Goal: Participate in discussion: Engage in conversation with other users on a specific topic

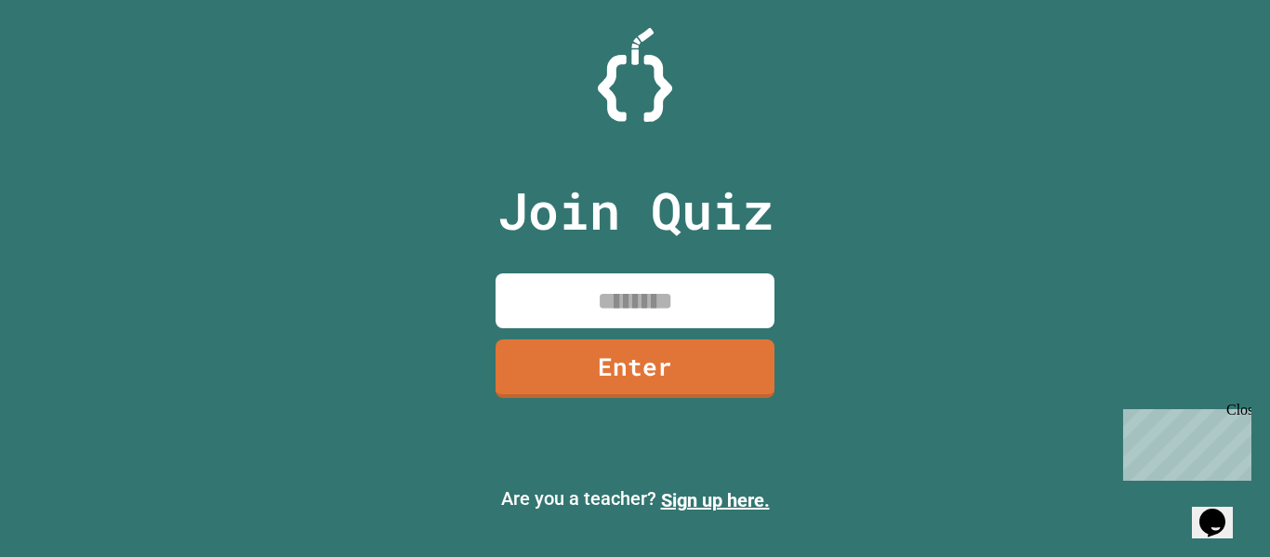
click at [601, 307] on input at bounding box center [634, 300] width 279 height 55
type input "********"
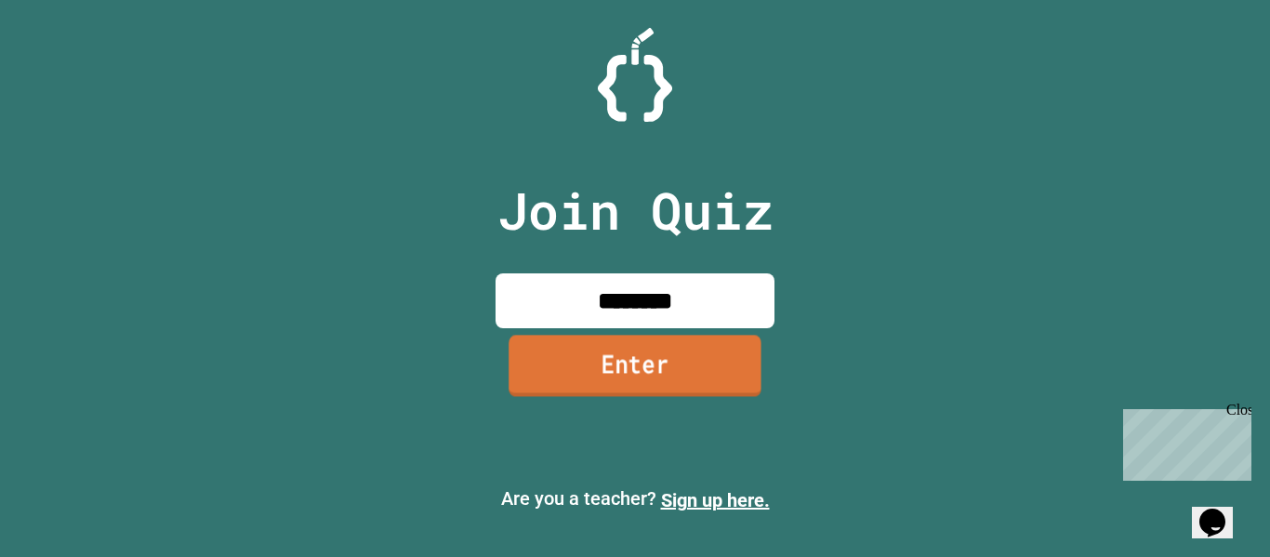
click at [637, 350] on link "Enter" at bounding box center [634, 365] width 253 height 61
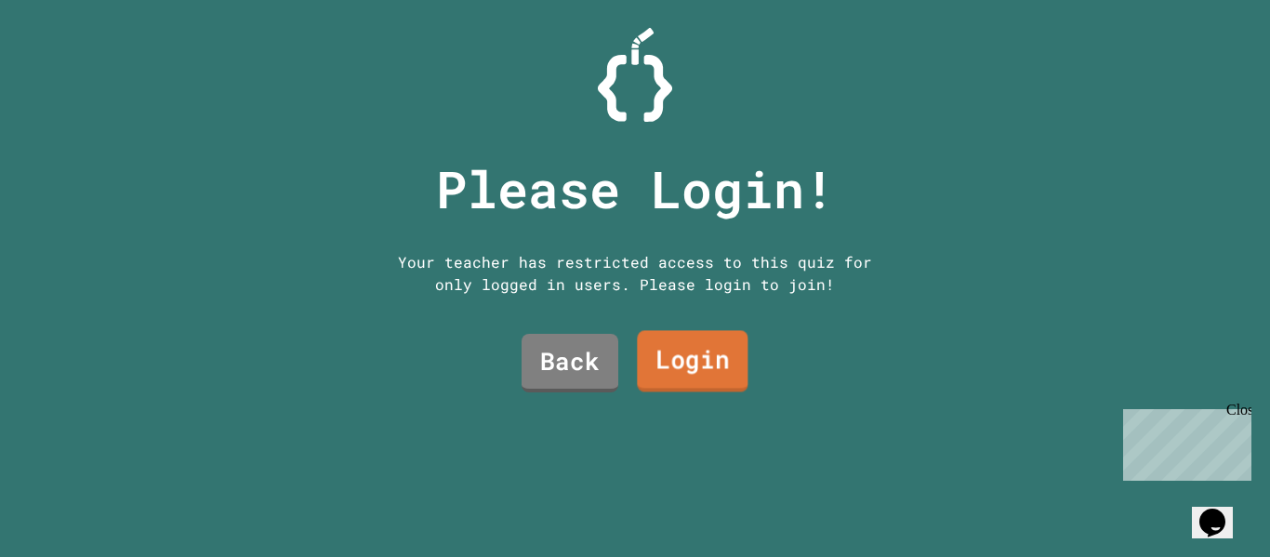
click at [711, 359] on link "Login" at bounding box center [692, 361] width 111 height 61
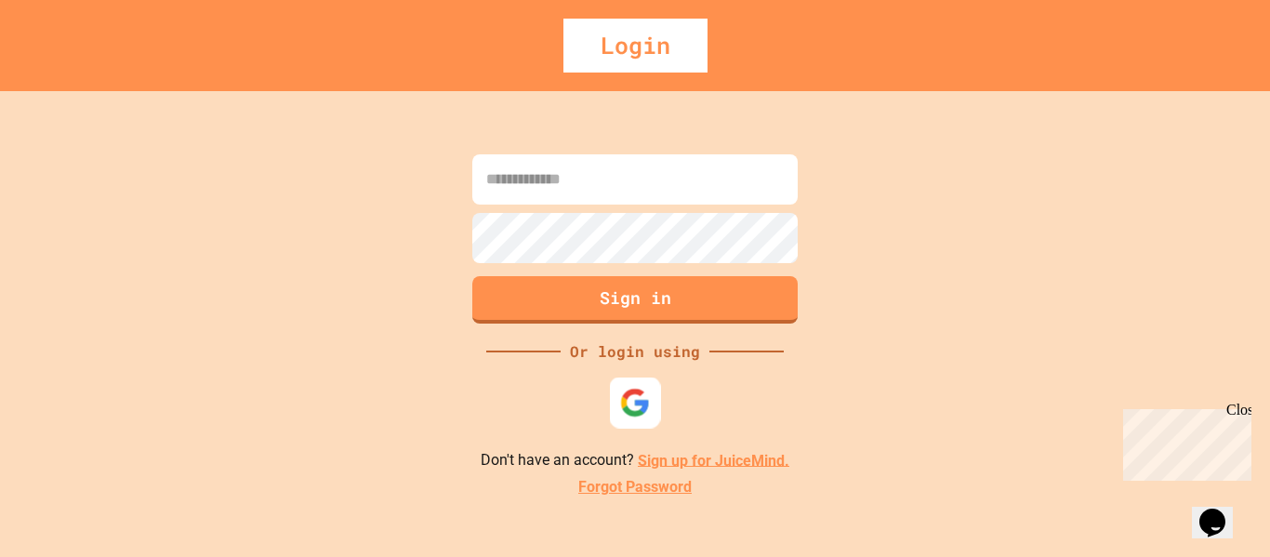
click at [632, 415] on img at bounding box center [635, 402] width 31 height 31
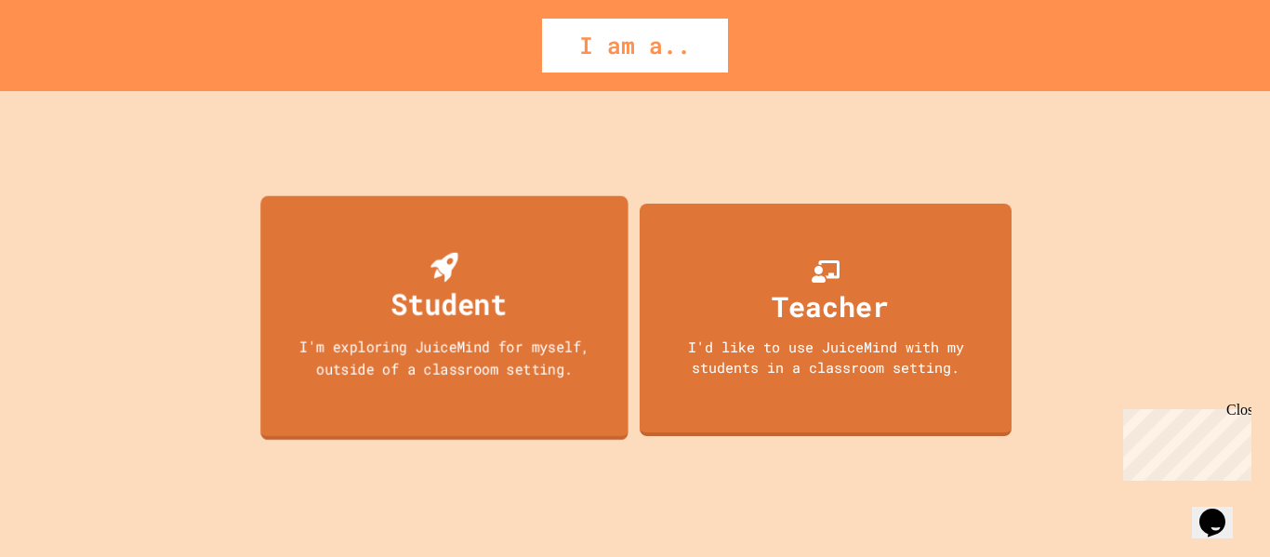
click at [407, 332] on div "Student I'm exploring JuiceMind for myself, outside of a classroom setting." at bounding box center [444, 317] width 368 height 244
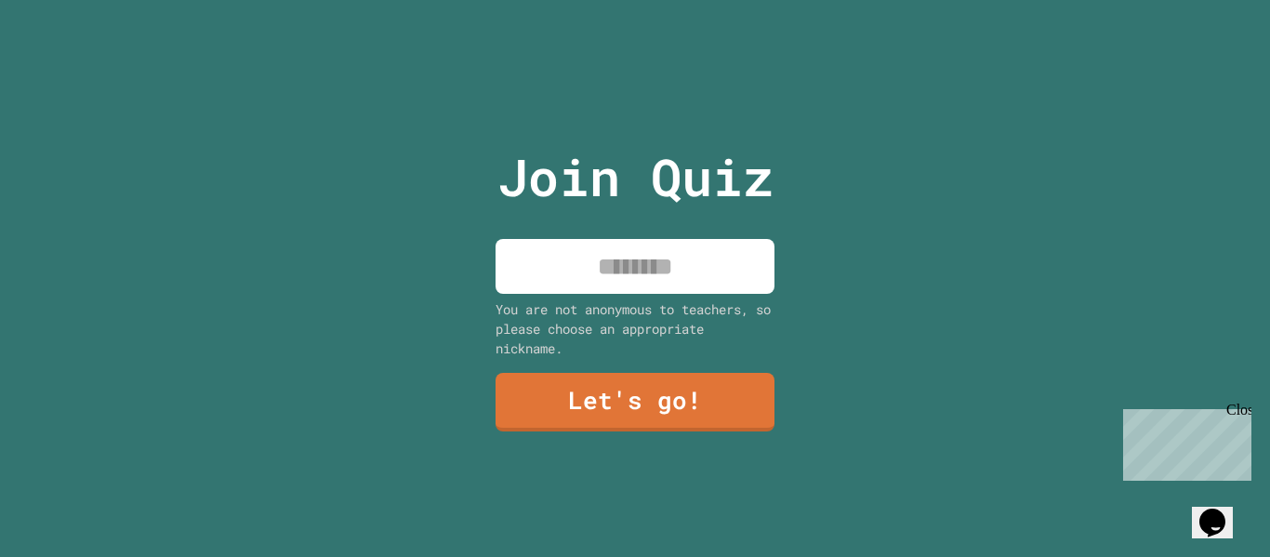
click at [554, 299] on div "You are not anonymous to teachers, so please choose an appropriate nickname." at bounding box center [634, 328] width 279 height 59
click at [598, 275] on input at bounding box center [634, 266] width 279 height 55
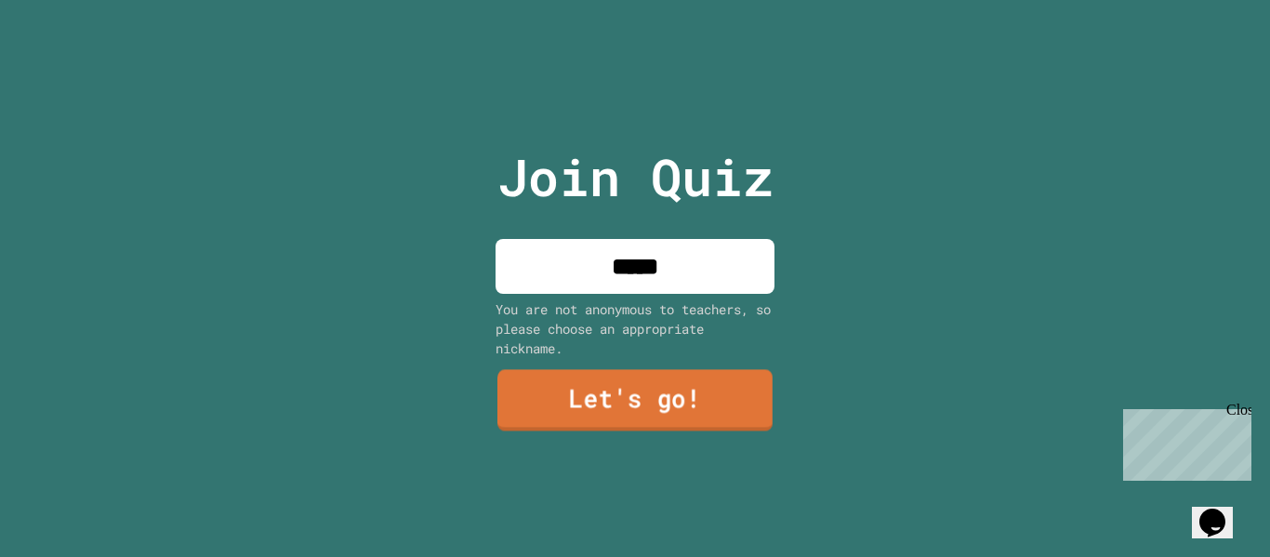
type input "*****"
click at [599, 388] on link "Let's go!" at bounding box center [634, 400] width 275 height 61
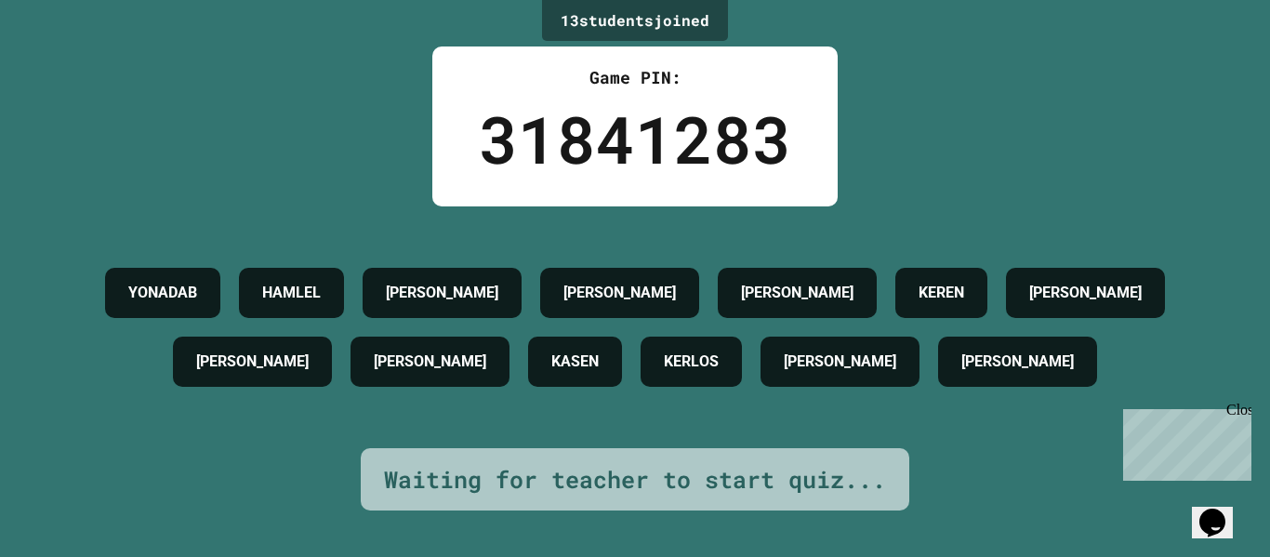
click at [752, 477] on div "Waiting for teacher to start quiz..." at bounding box center [635, 479] width 502 height 35
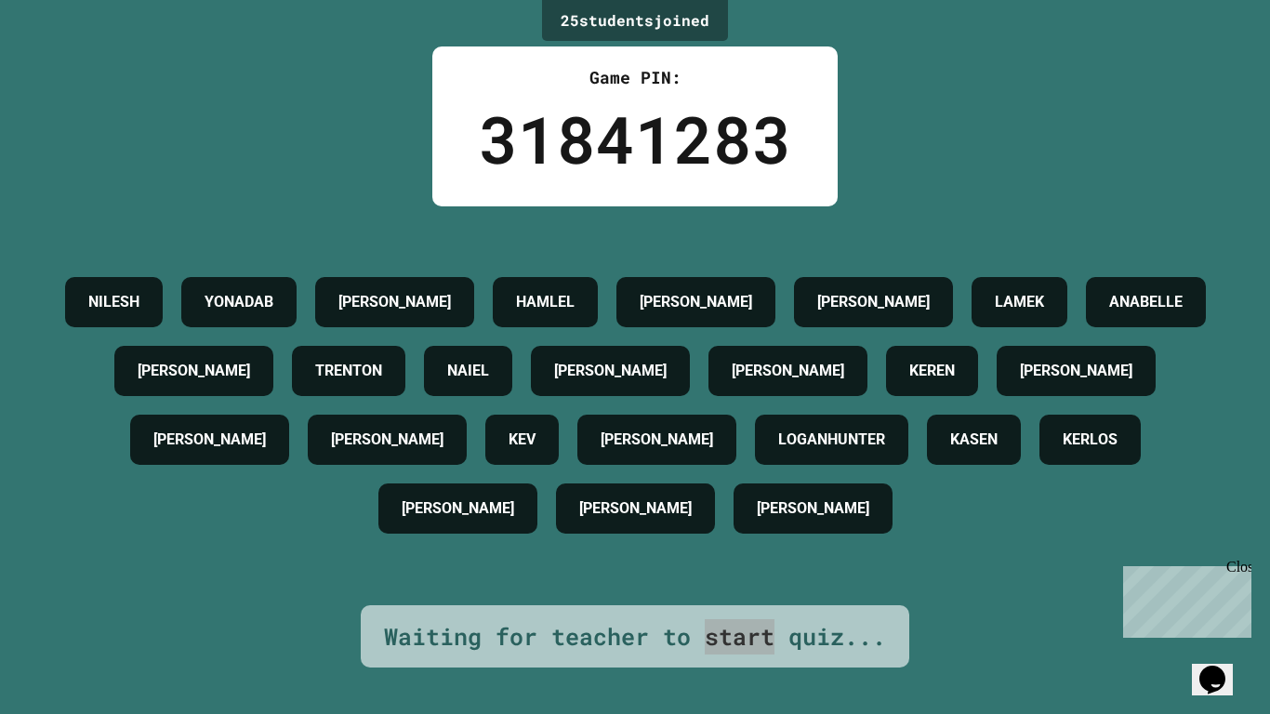
click at [1240, 556] on div "Close" at bounding box center [1237, 570] width 23 height 23
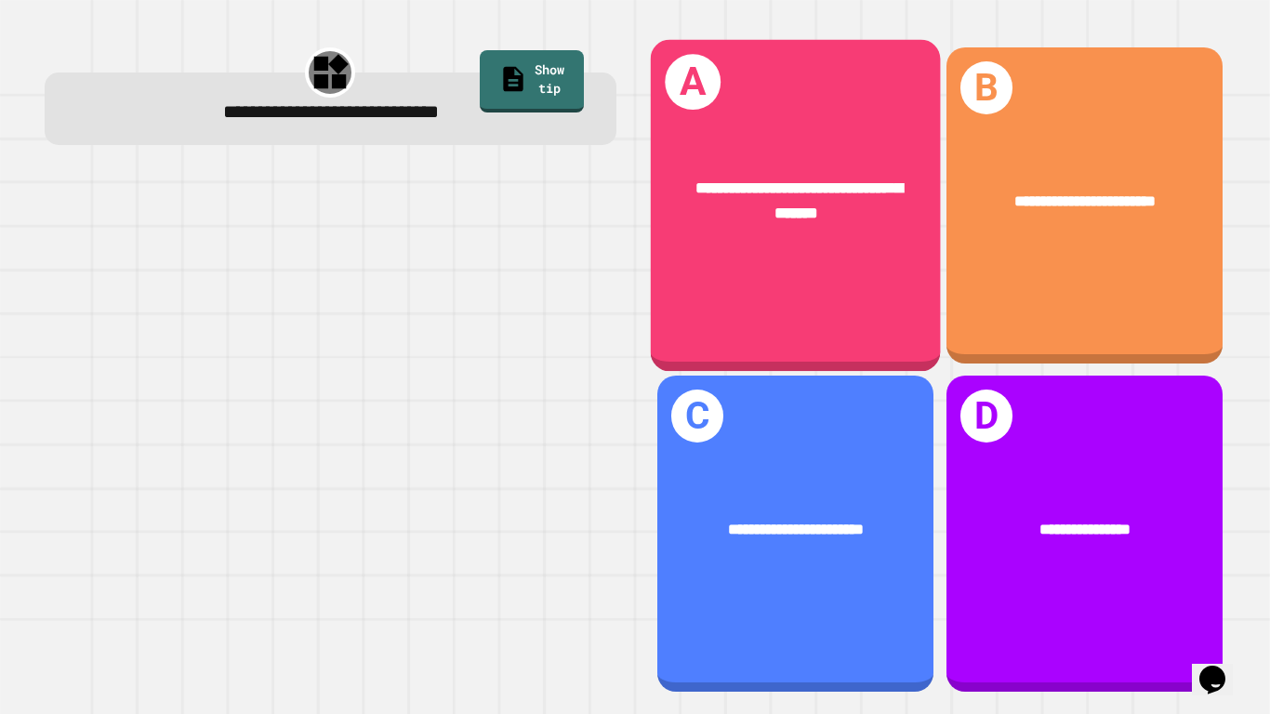
click at [841, 278] on div "**********" at bounding box center [795, 205] width 290 height 332
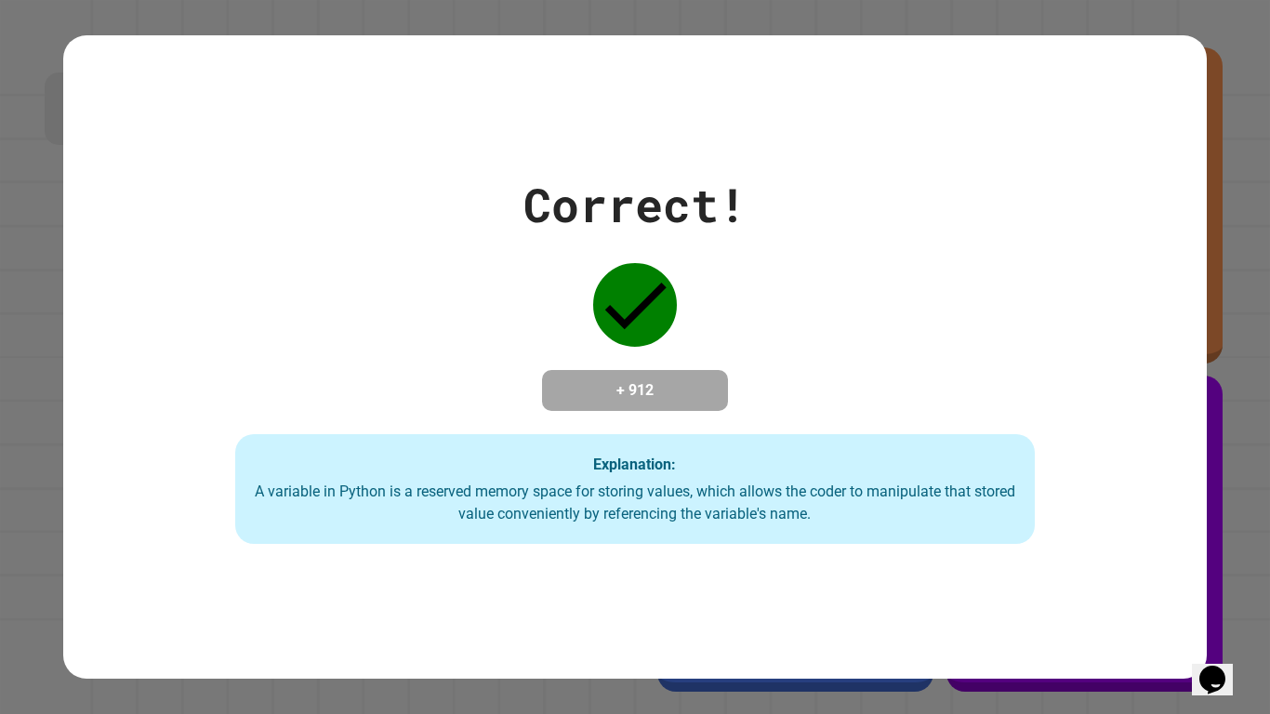
click at [861, 399] on div "Correct! + 912 Explanation: A variable in Python is a reserved memory space for…" at bounding box center [634, 357] width 1142 height 374
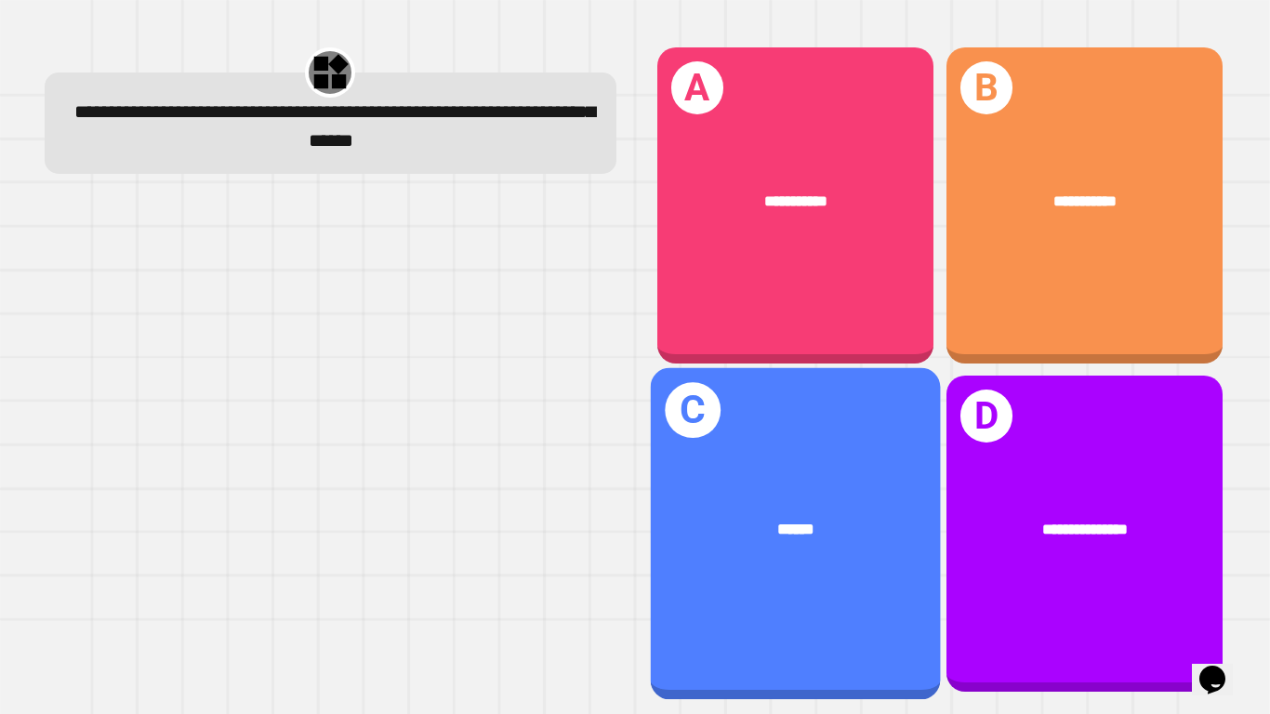
click at [795, 515] on div "******" at bounding box center [795, 529] width 290 height 88
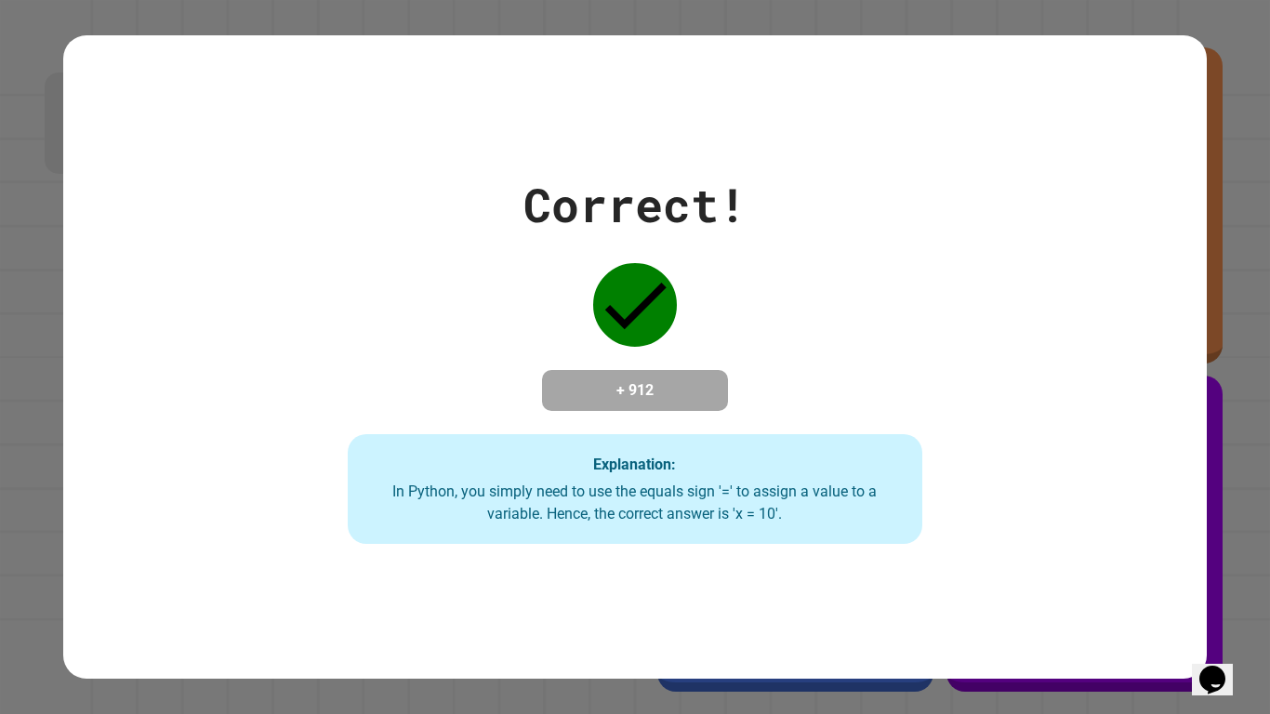
click at [795, 515] on div "In Python, you simply need to use the equals sign '=' to assign a value to a va…" at bounding box center [634, 503] width 536 height 45
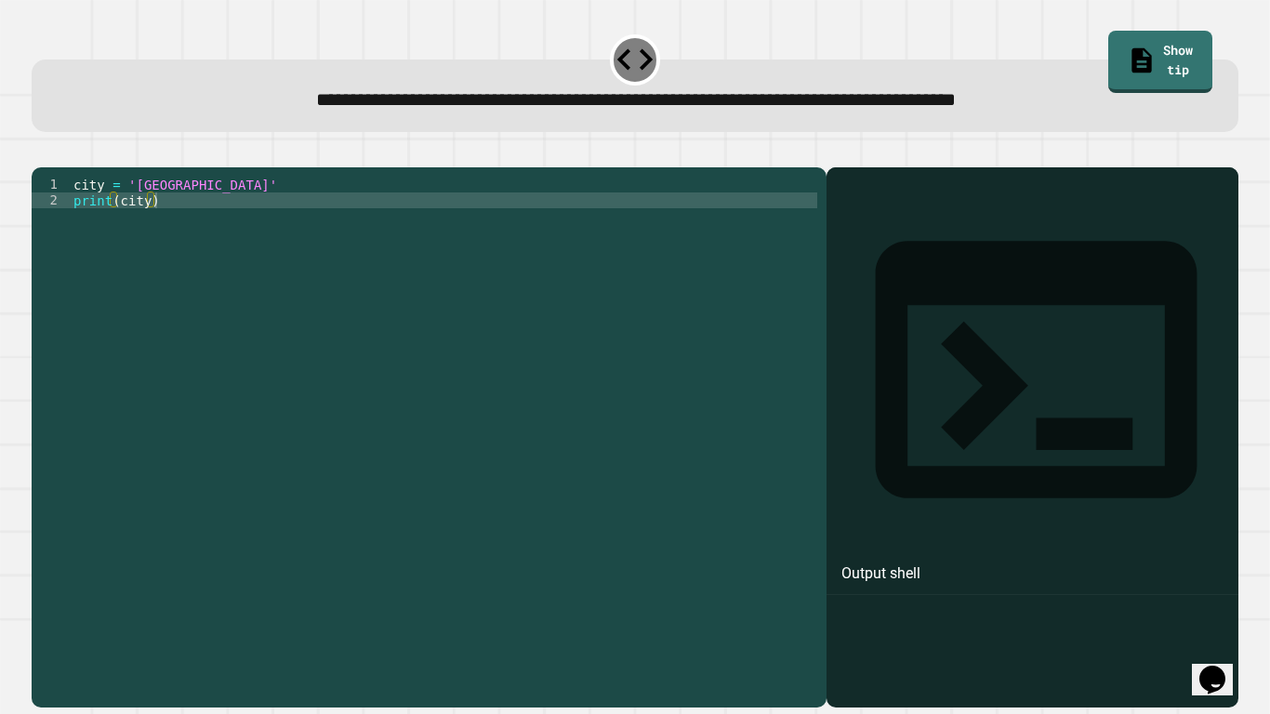
click at [91, 212] on div "city = 'Madrid' print ( city )" at bounding box center [443, 430] width 747 height 506
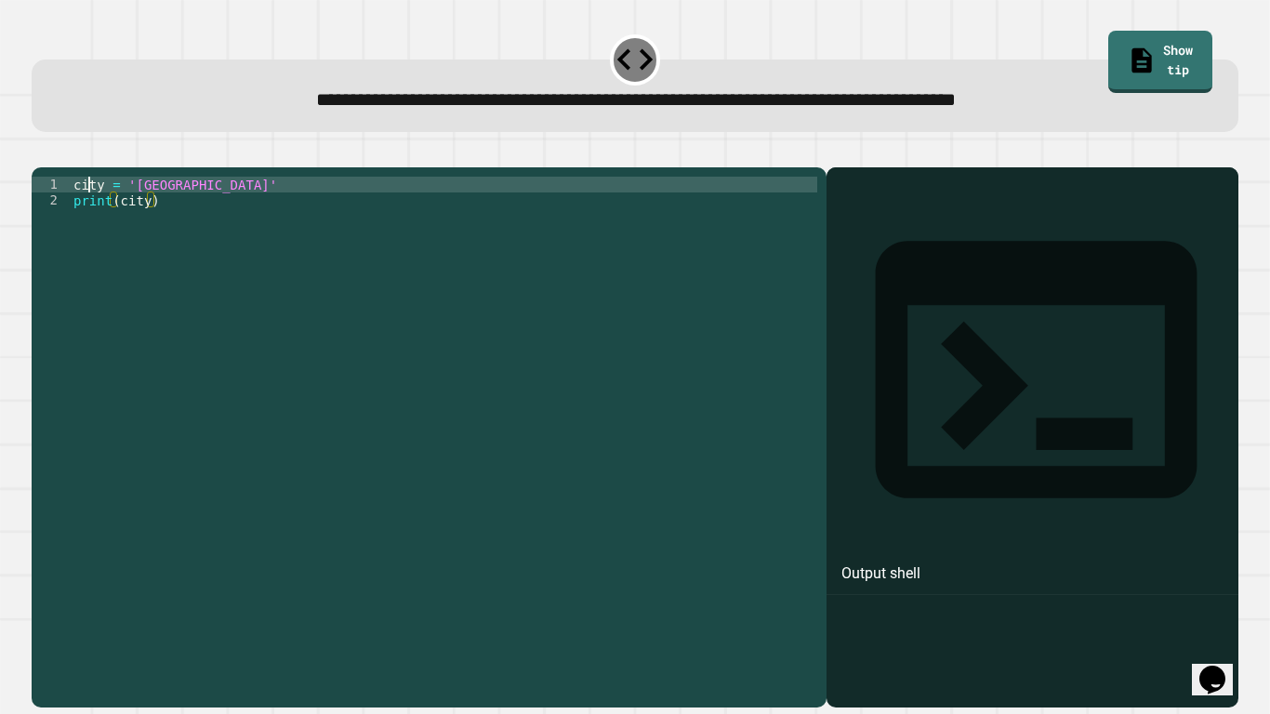
click at [91, 212] on div "city = 'Madrid' print ( city )" at bounding box center [443, 430] width 747 height 506
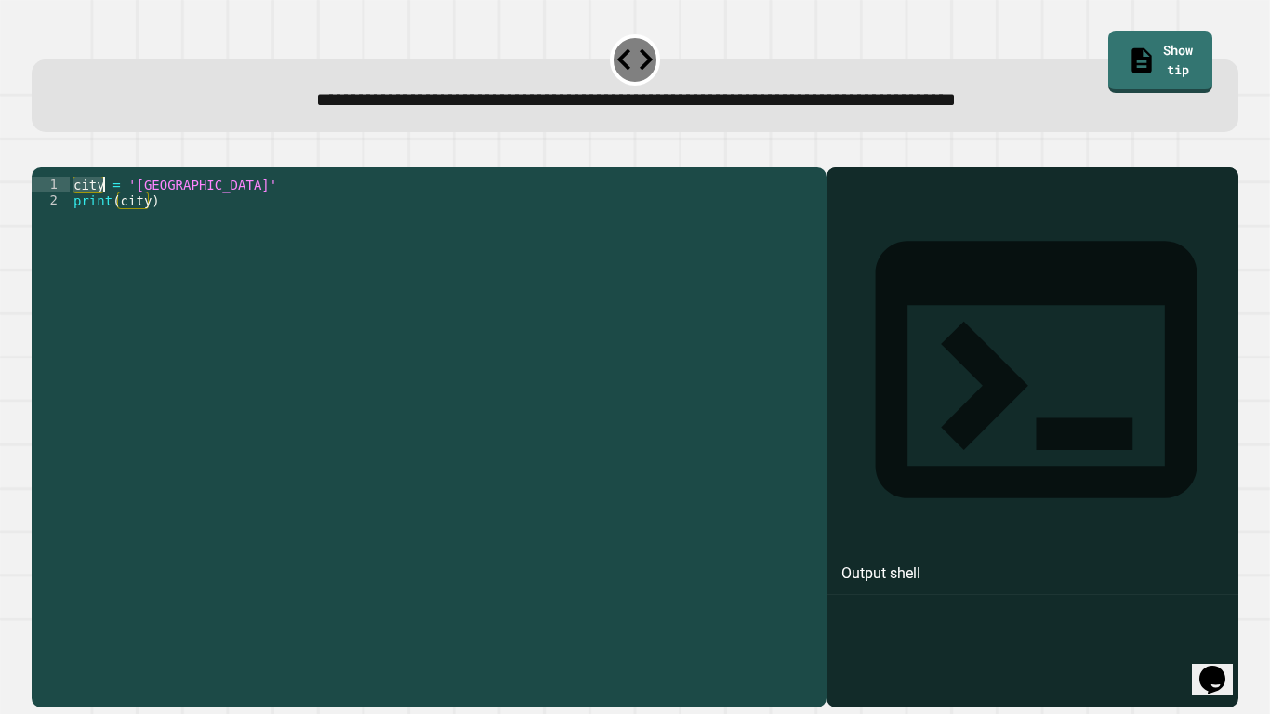
click at [150, 209] on div "city = 'Madrid' print ( city )" at bounding box center [443, 430] width 747 height 506
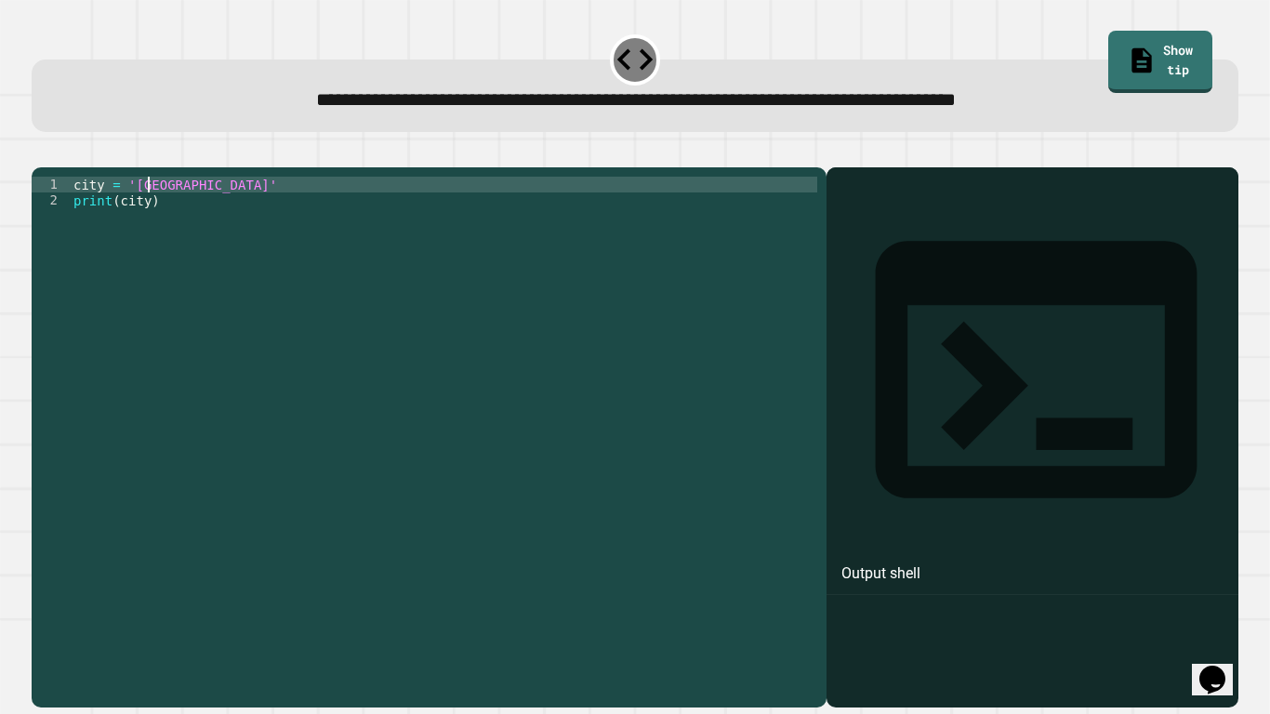
click at [150, 209] on div "city = 'Madrid' print ( city )" at bounding box center [443, 430] width 747 height 506
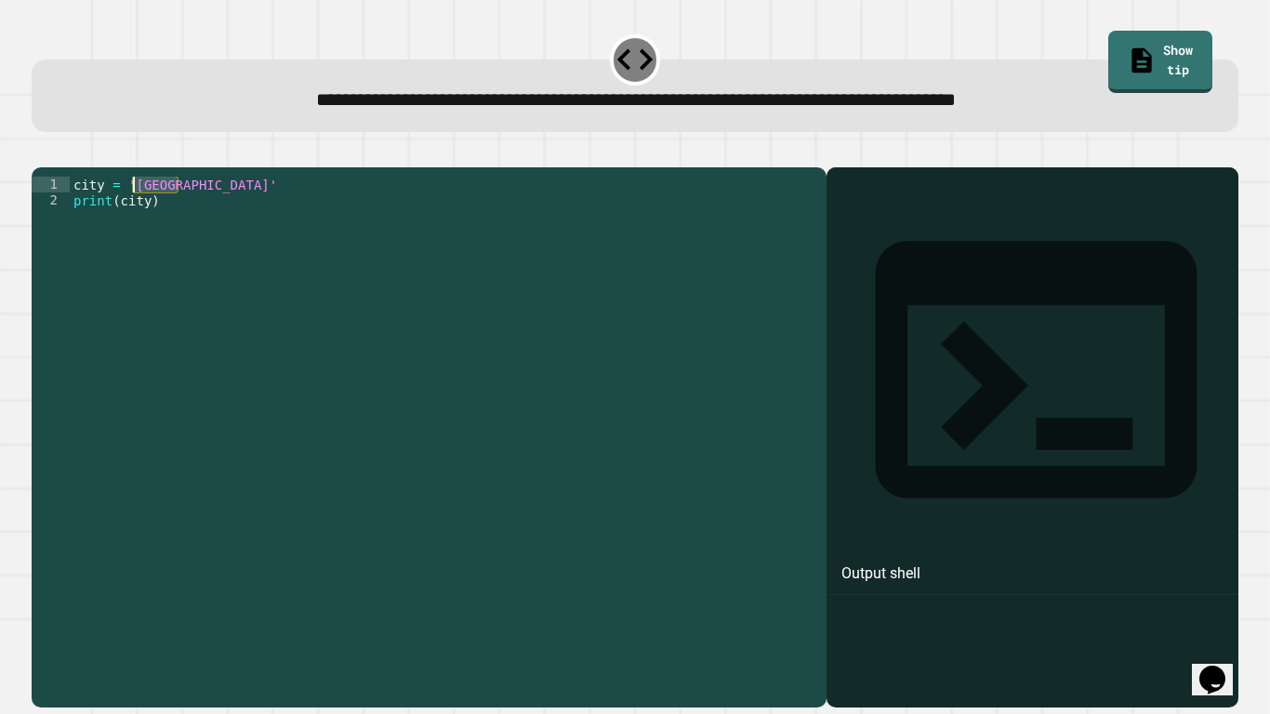
click at [151, 209] on div "city = 'Madrid' print ( city )" at bounding box center [443, 414] width 747 height 474
click at [151, 209] on div "city = 'Madrid' print ( city )" at bounding box center [443, 430] width 747 height 506
click at [163, 207] on div "city = 'Madrid' print ( city )" at bounding box center [443, 414] width 747 height 474
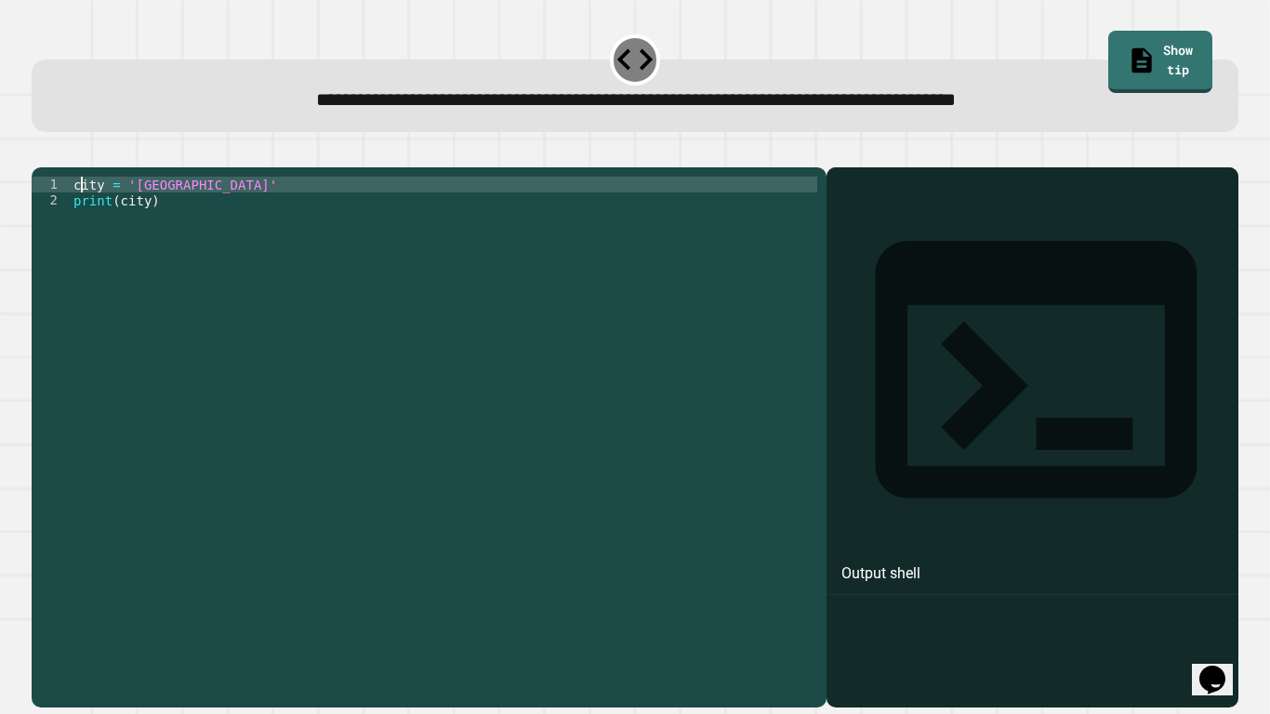
click at [167, 208] on div "city = 'Madrid' print ( city )" at bounding box center [443, 430] width 747 height 506
click at [534, 235] on div "city = 'London' print ( city )" at bounding box center [443, 430] width 747 height 506
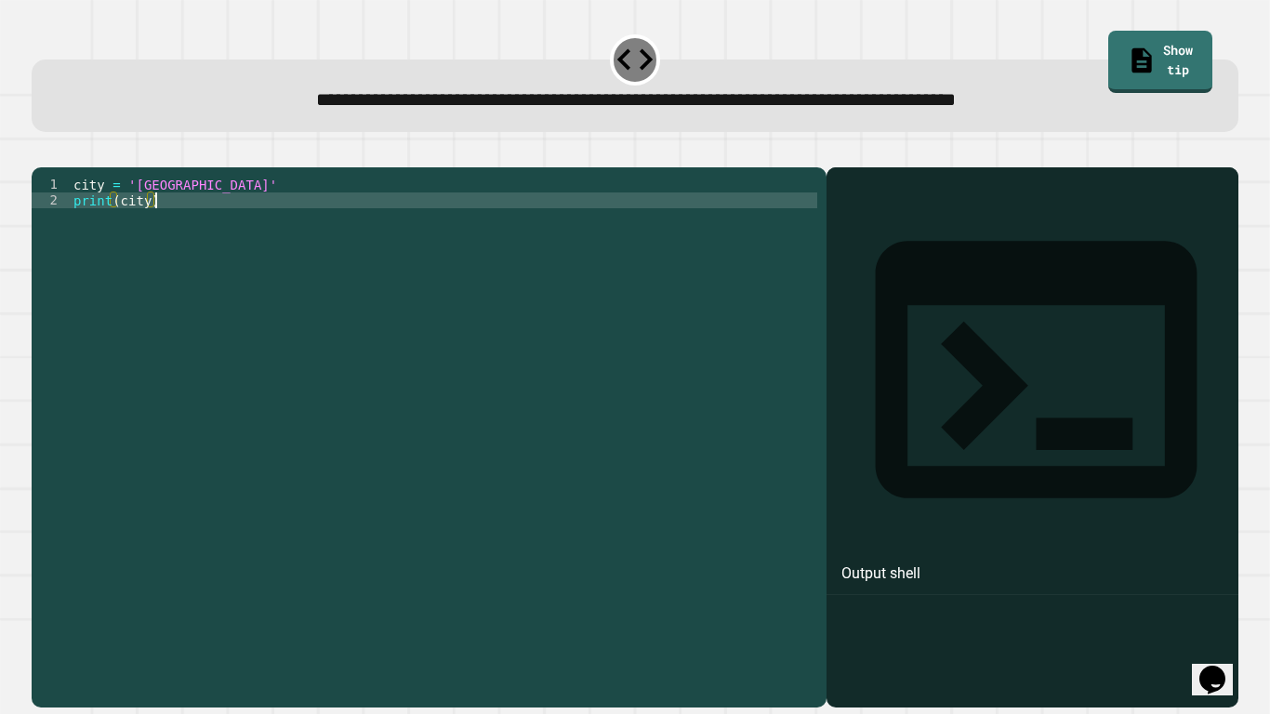
type textarea "**********"
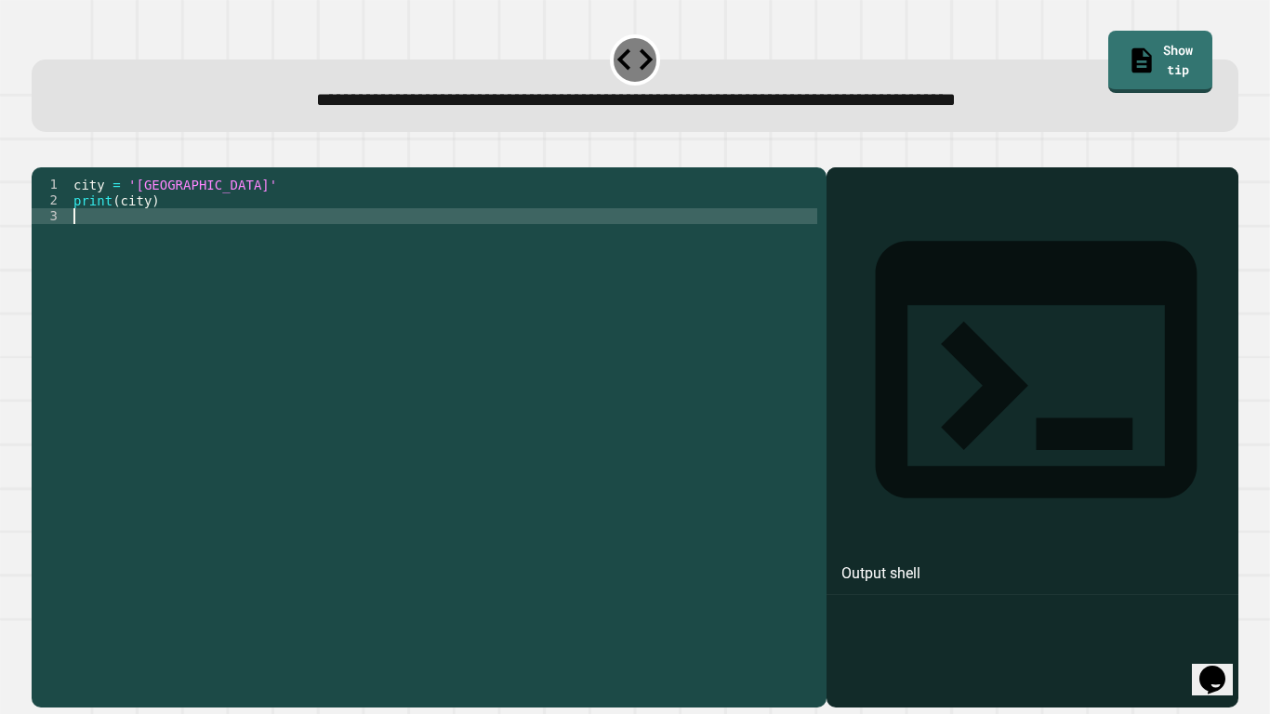
scroll to position [0, 0]
click at [41, 152] on icon "button" at bounding box center [41, 152] width 0 height 0
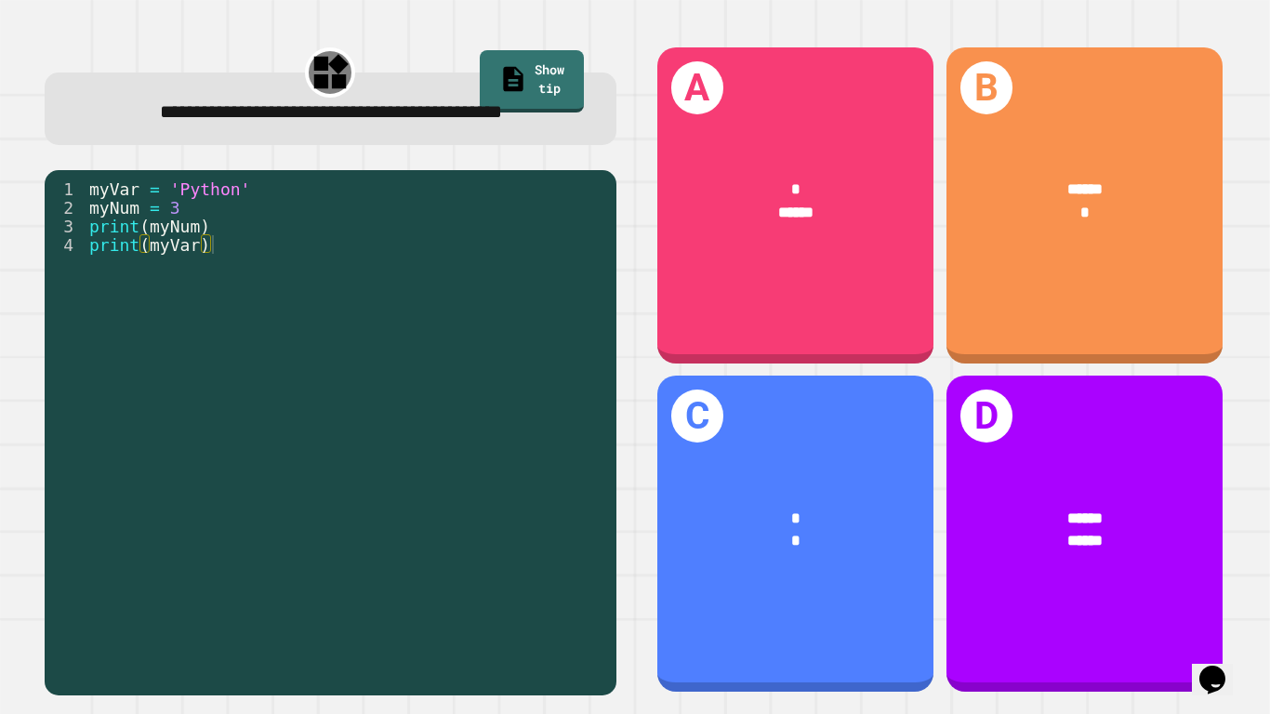
click at [164, 258] on div "myVar = 'Python' myNum = 3 print ( myNum ) print ( myVar )" at bounding box center [346, 430] width 521 height 502
click at [214, 255] on div "myVar = 'Python' myNum = 3 print ( myNum ) print ( myVar )" at bounding box center [346, 430] width 521 height 502
click at [207, 283] on div "myVar = 'Python' myNum = 3 print ( myNum ) print ( myVar )" at bounding box center [346, 430] width 521 height 502
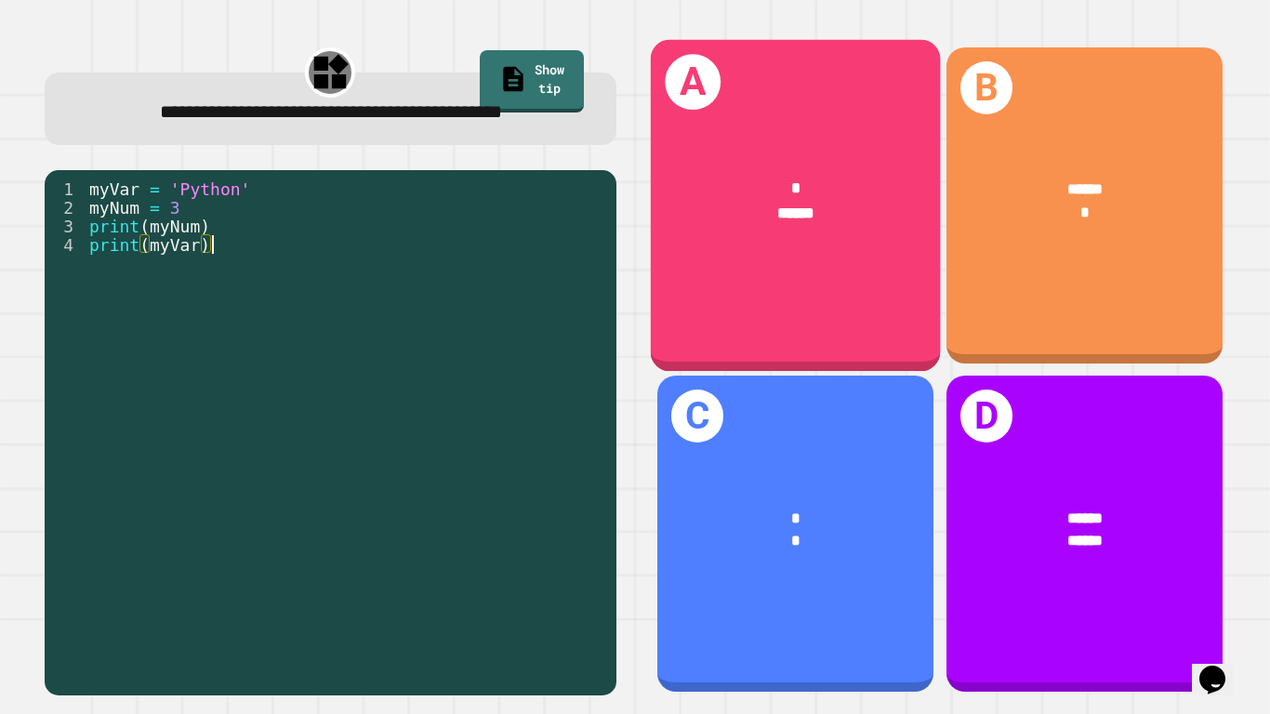
click at [797, 245] on div "* ******" at bounding box center [795, 200] width 290 height 112
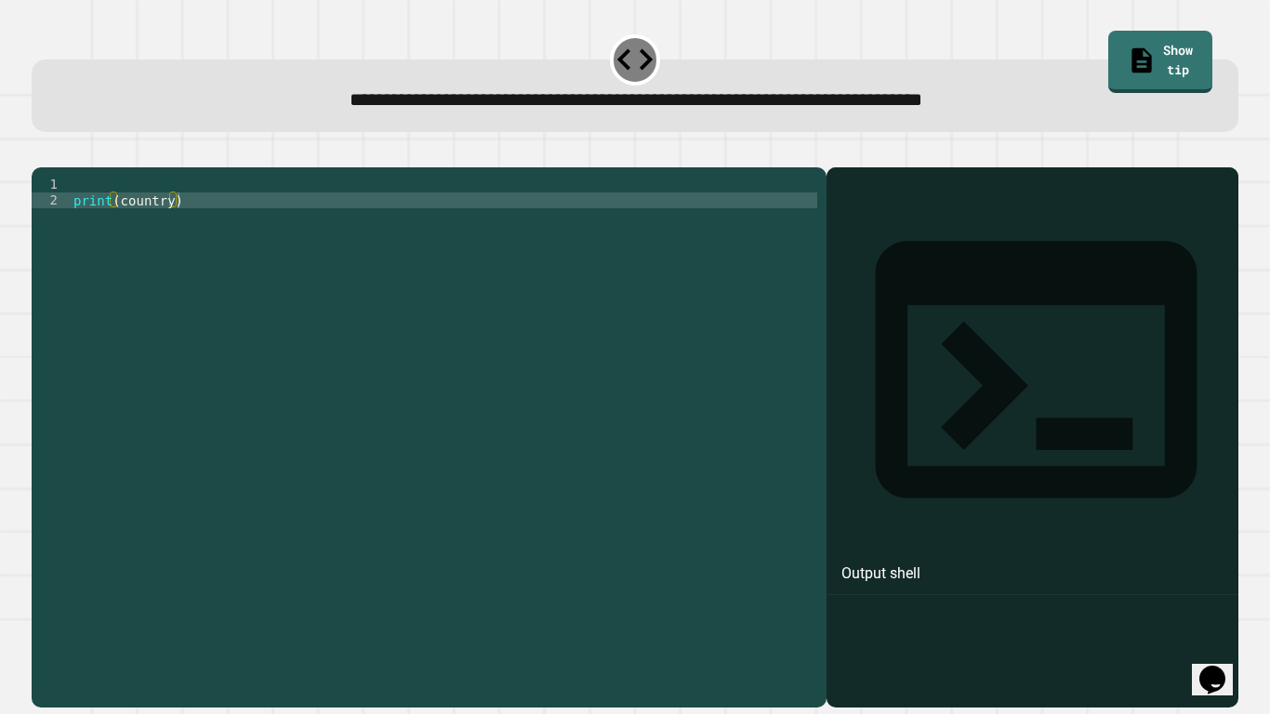
click at [151, 225] on div "print ( country )" at bounding box center [443, 430] width 747 height 506
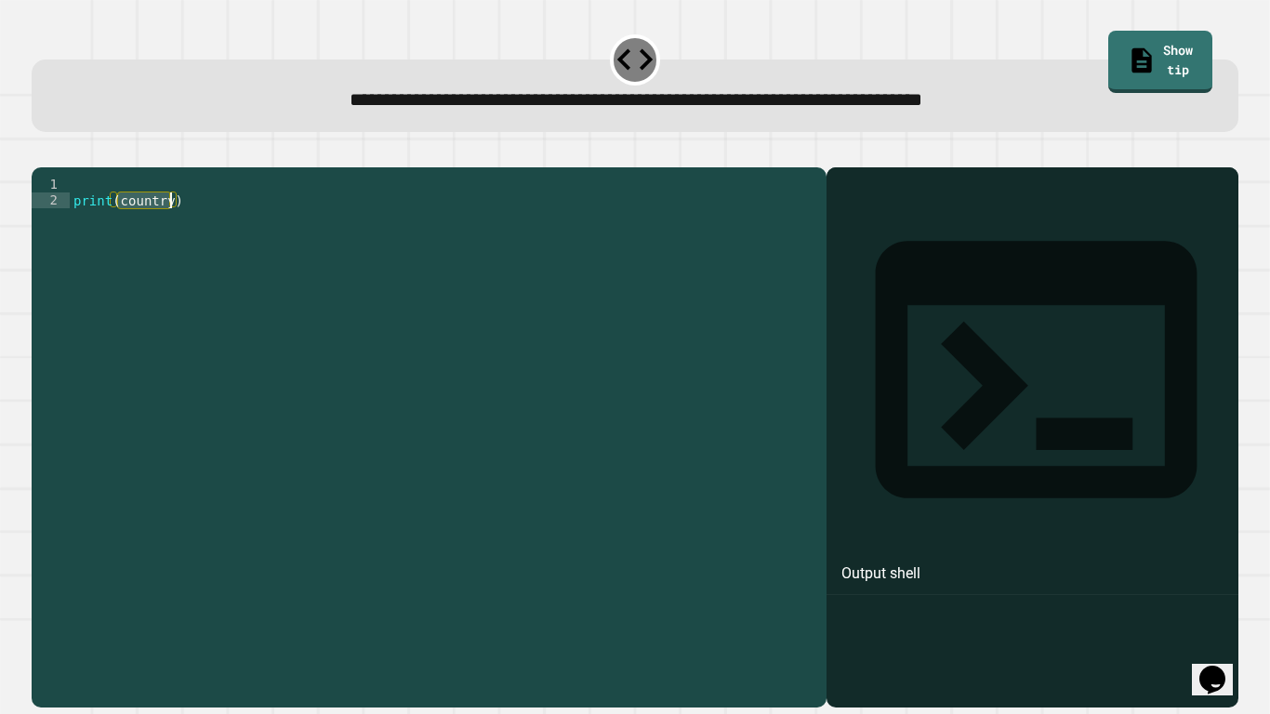
click at [136, 224] on div "print ( country )" at bounding box center [443, 414] width 747 height 474
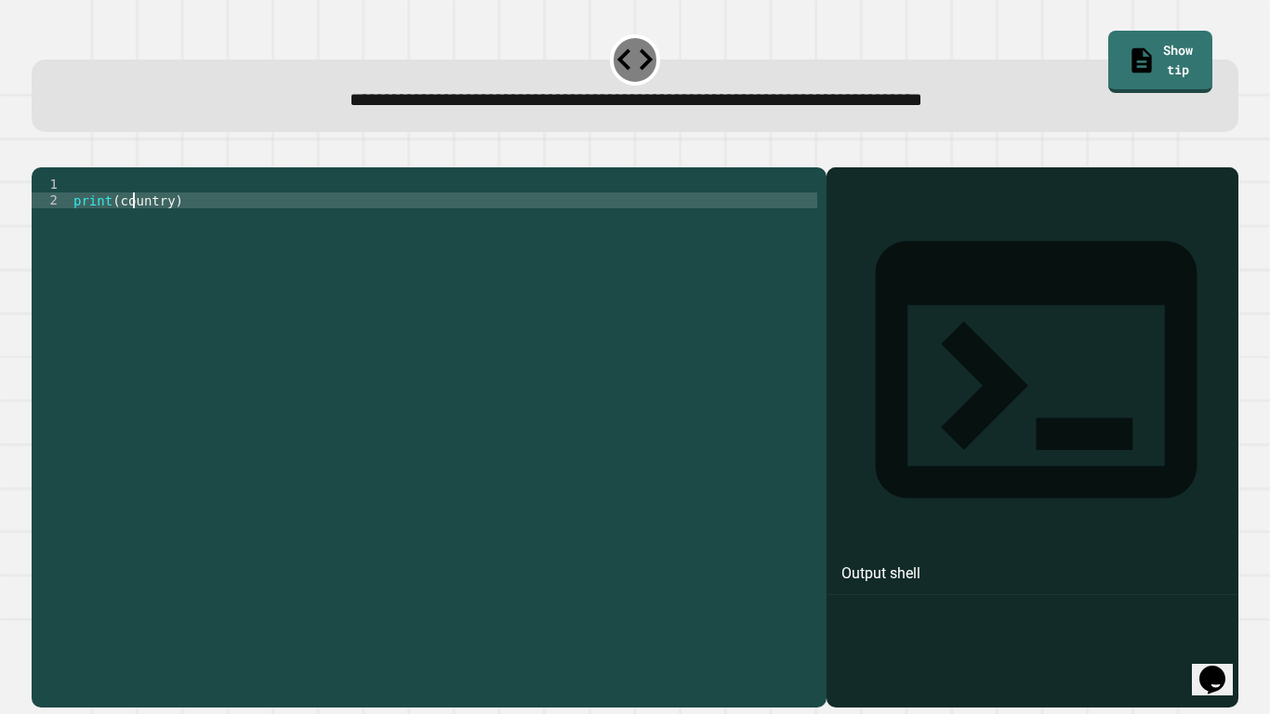
type textarea "**********"
click at [391, 218] on div "print ( country )" at bounding box center [443, 430] width 747 height 506
click at [374, 209] on div "print ( country )" at bounding box center [443, 430] width 747 height 506
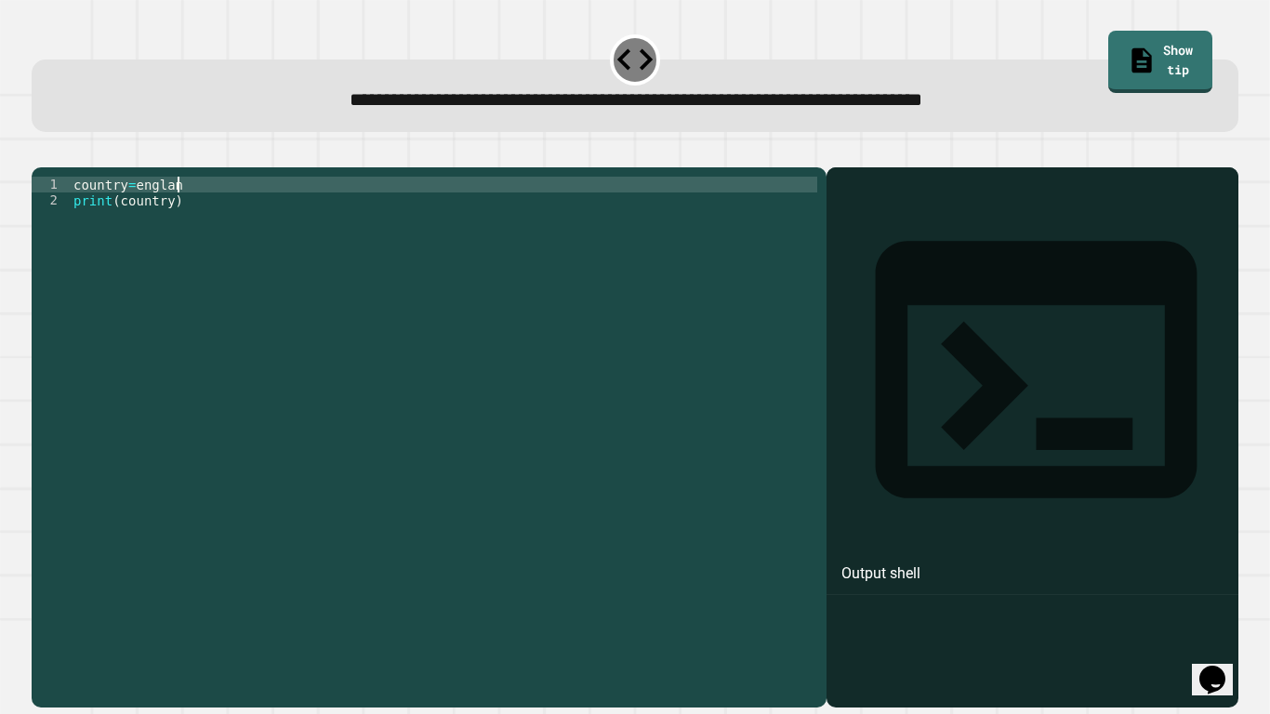
scroll to position [0, 13]
click at [41, 152] on button "button" at bounding box center [41, 152] width 0 height 0
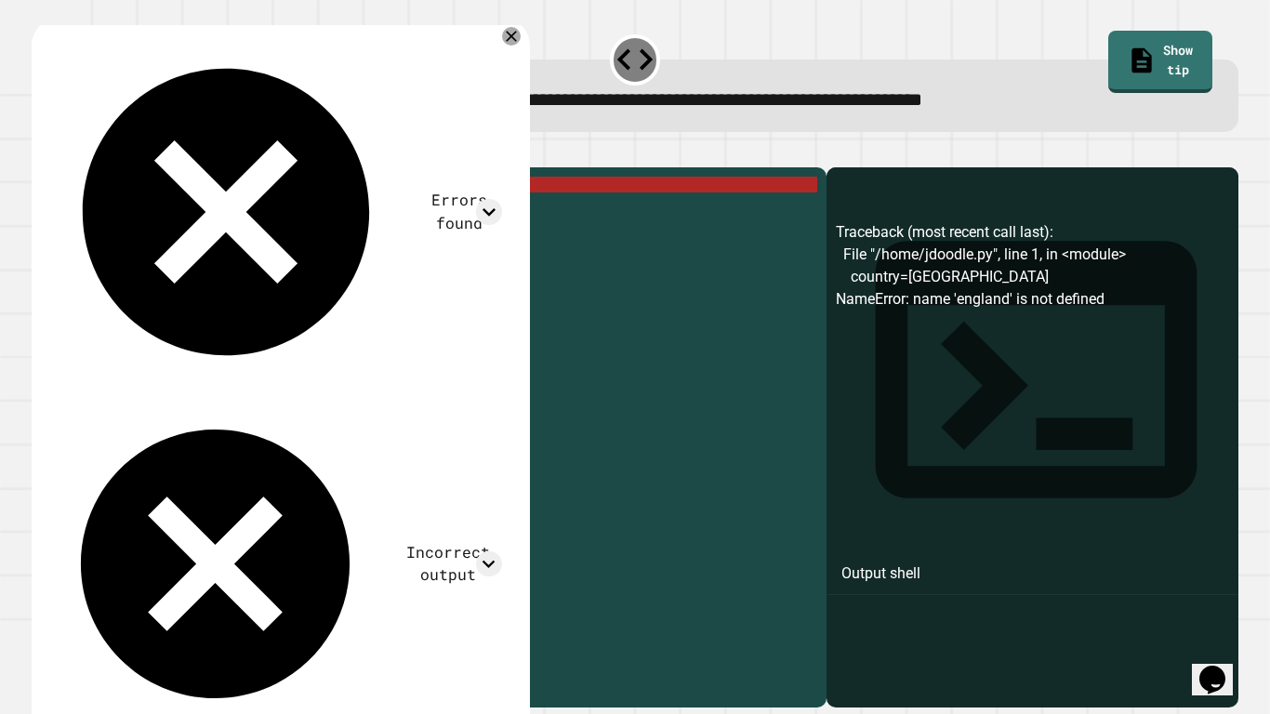
click at [41, 152] on icon "button" at bounding box center [41, 152] width 0 height 0
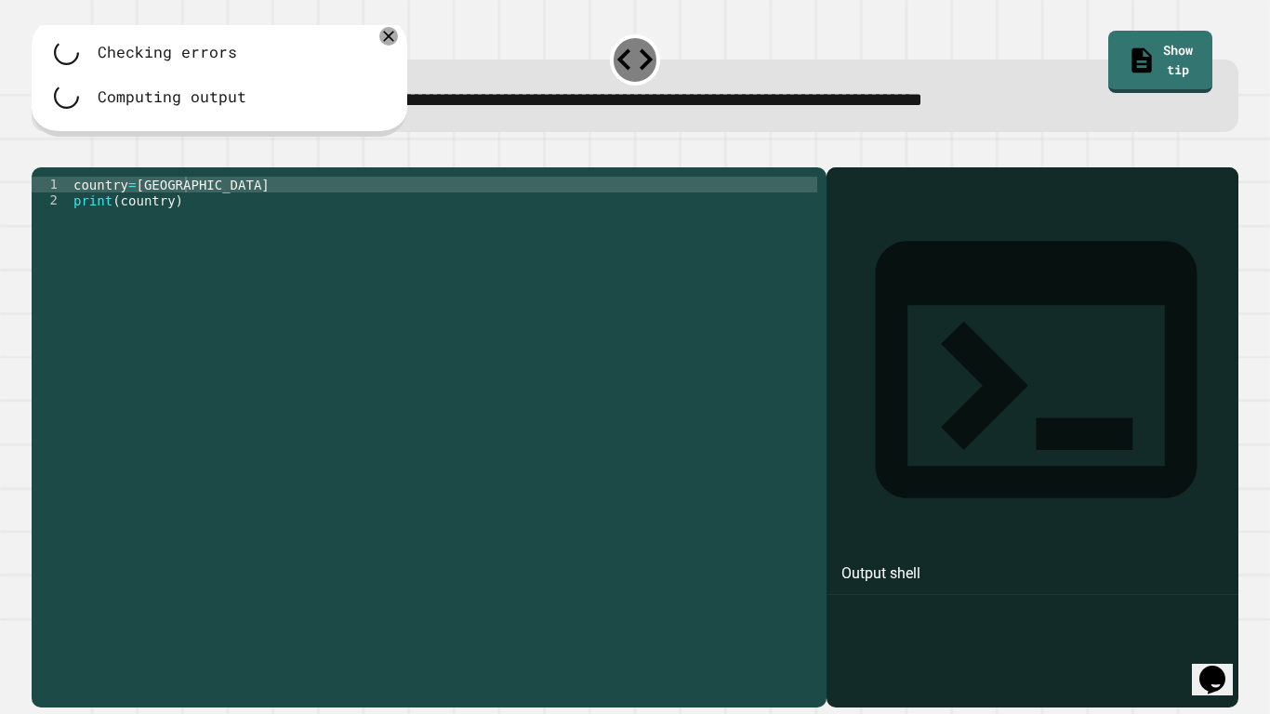
click at [140, 207] on div "country = england print ( country )" at bounding box center [443, 430] width 747 height 506
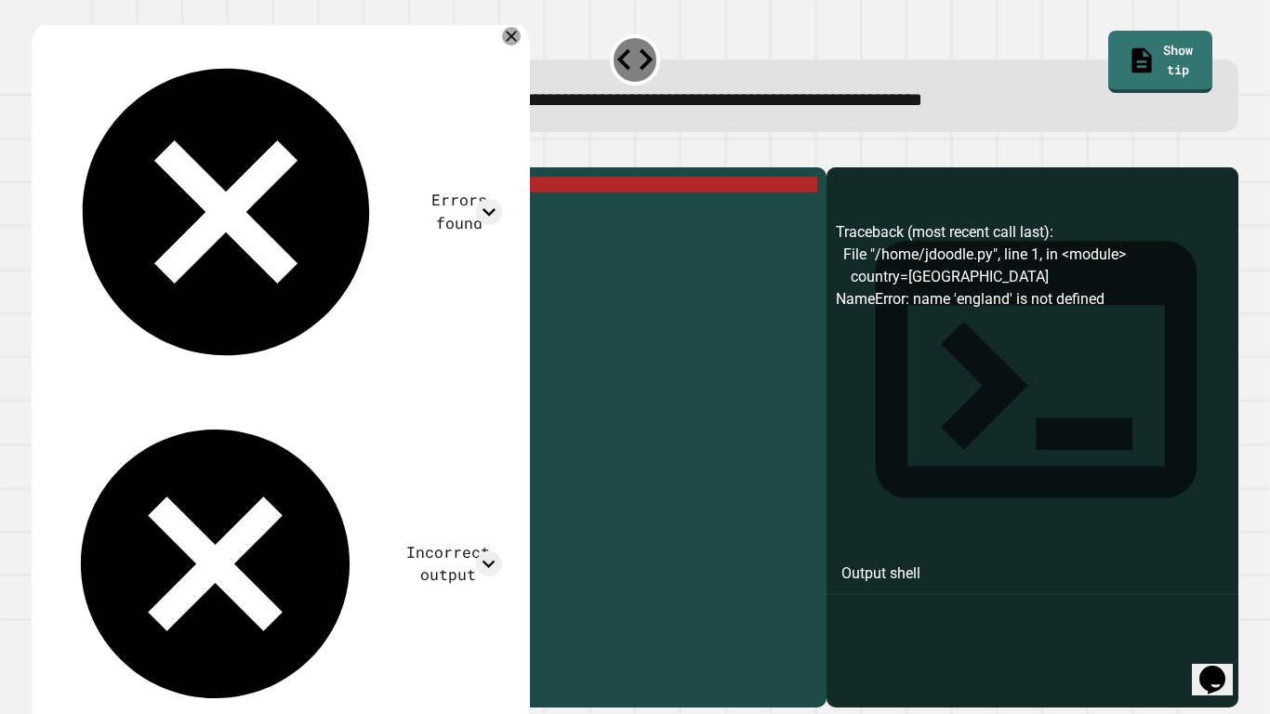
click at [59, 167] on icon "button" at bounding box center [53, 163] width 10 height 13
click at [129, 214] on div "country = England print ( country )" at bounding box center [443, 430] width 747 height 506
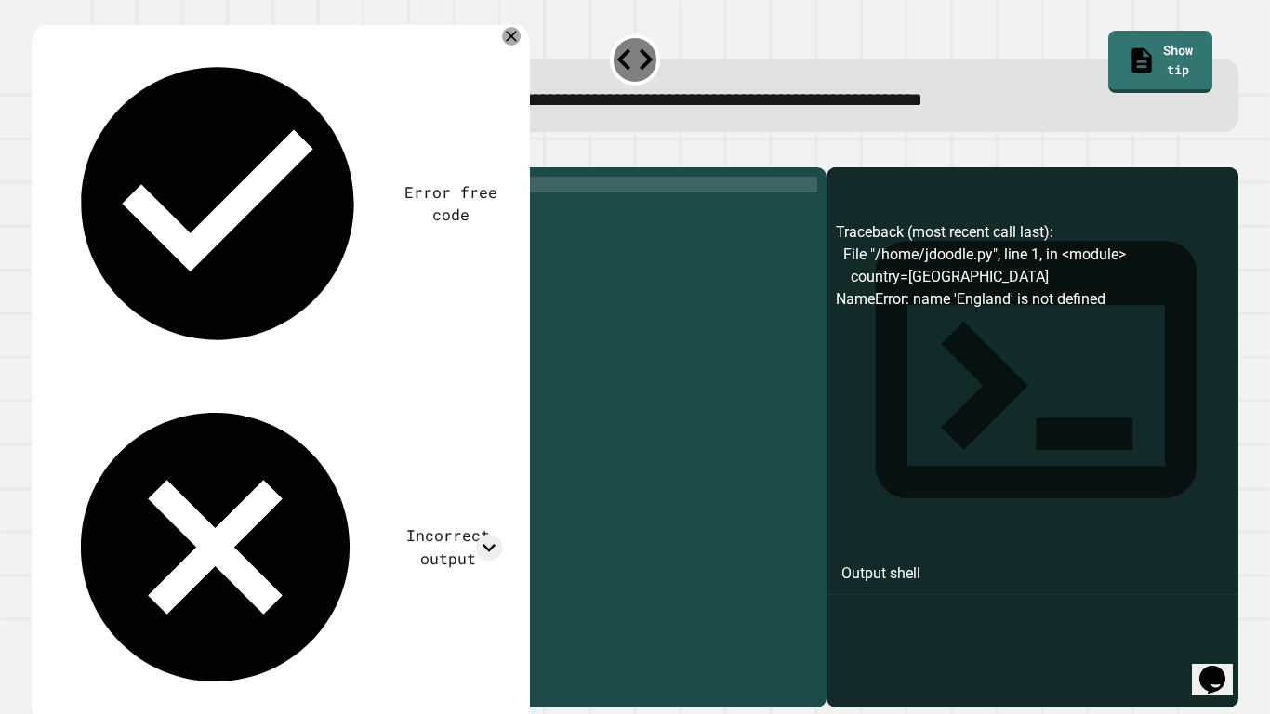
click at [137, 213] on div "country = England print ( country )" at bounding box center [443, 430] width 747 height 506
click at [41, 152] on icon "button" at bounding box center [41, 152] width 0 height 0
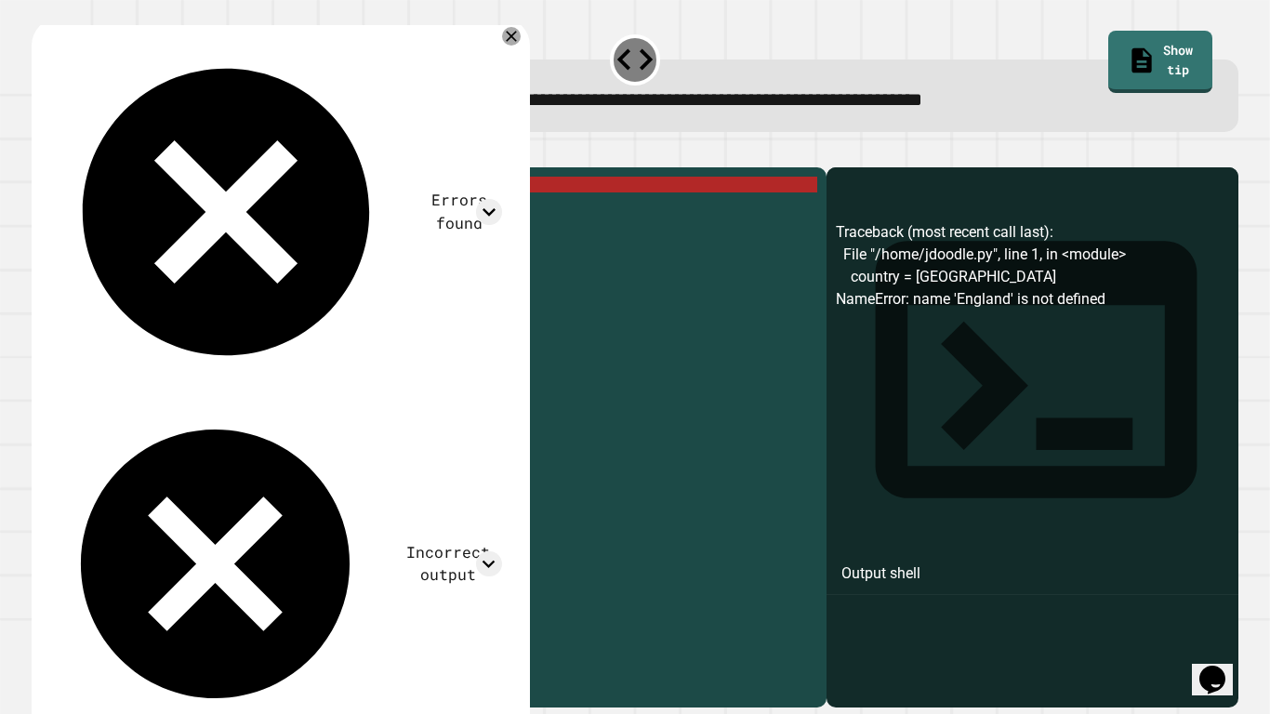
click at [136, 209] on div "country = England print ( country )" at bounding box center [443, 430] width 747 height 506
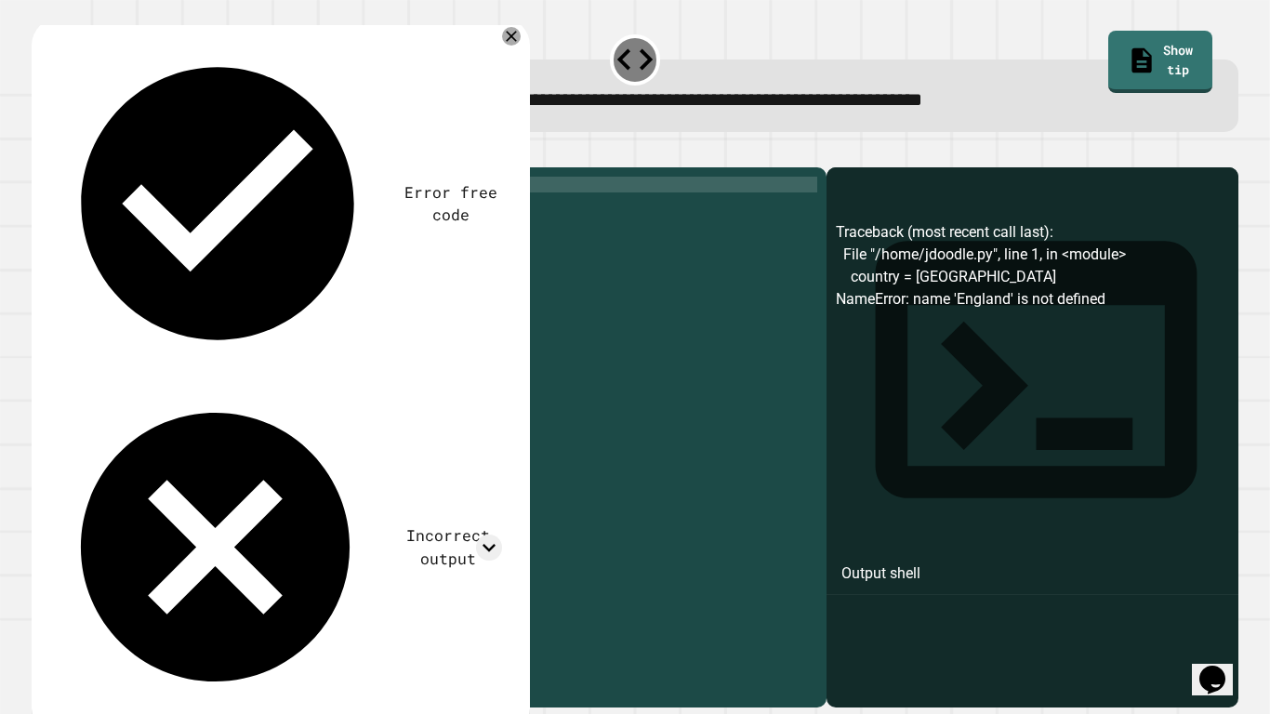
click at [41, 152] on icon "button" at bounding box center [41, 152] width 0 height 0
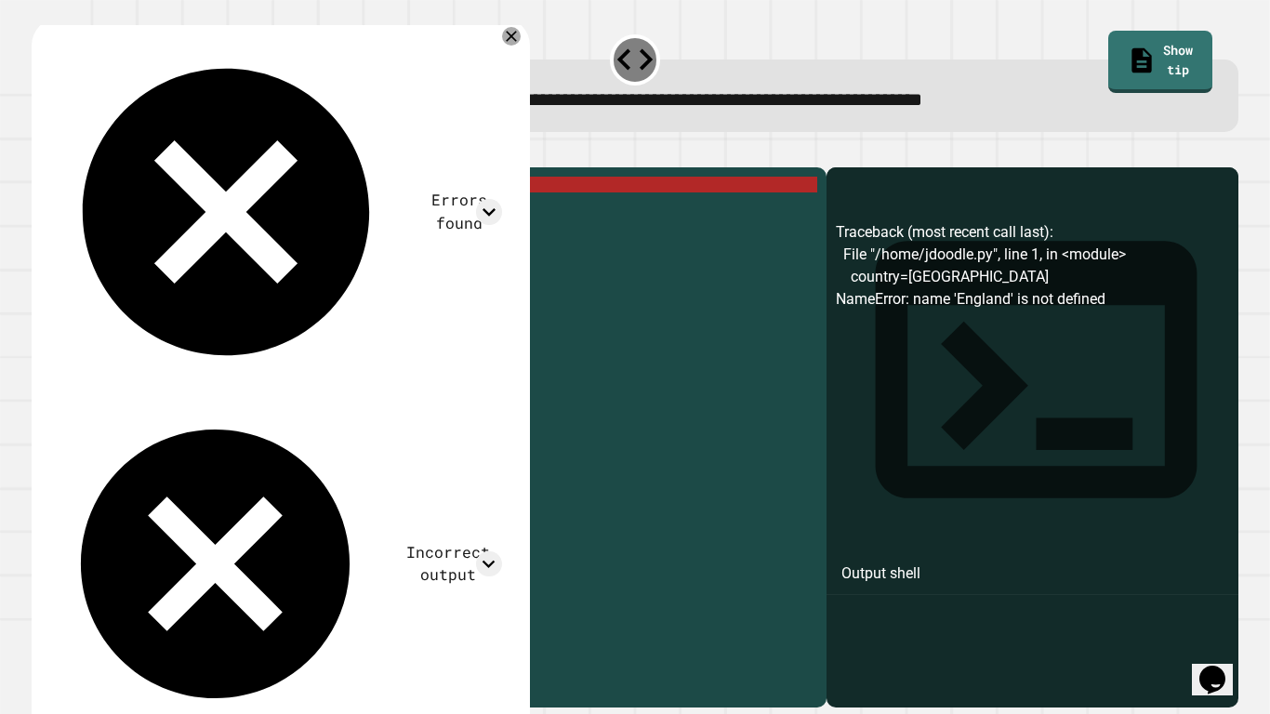
click at [128, 215] on div "country = England print ( country )" at bounding box center [443, 430] width 747 height 506
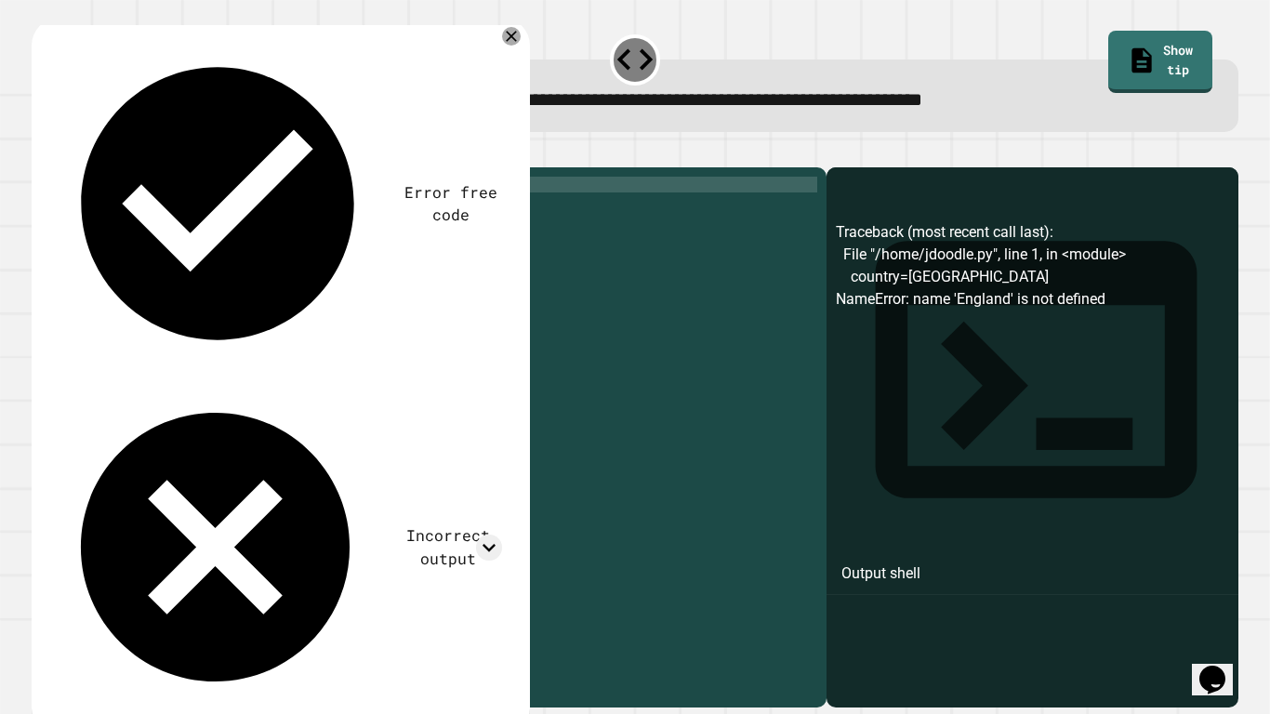
click at [117, 229] on div "country = England print ( country )" at bounding box center [443, 430] width 747 height 506
click at [41, 152] on button "button" at bounding box center [41, 152] width 0 height 0
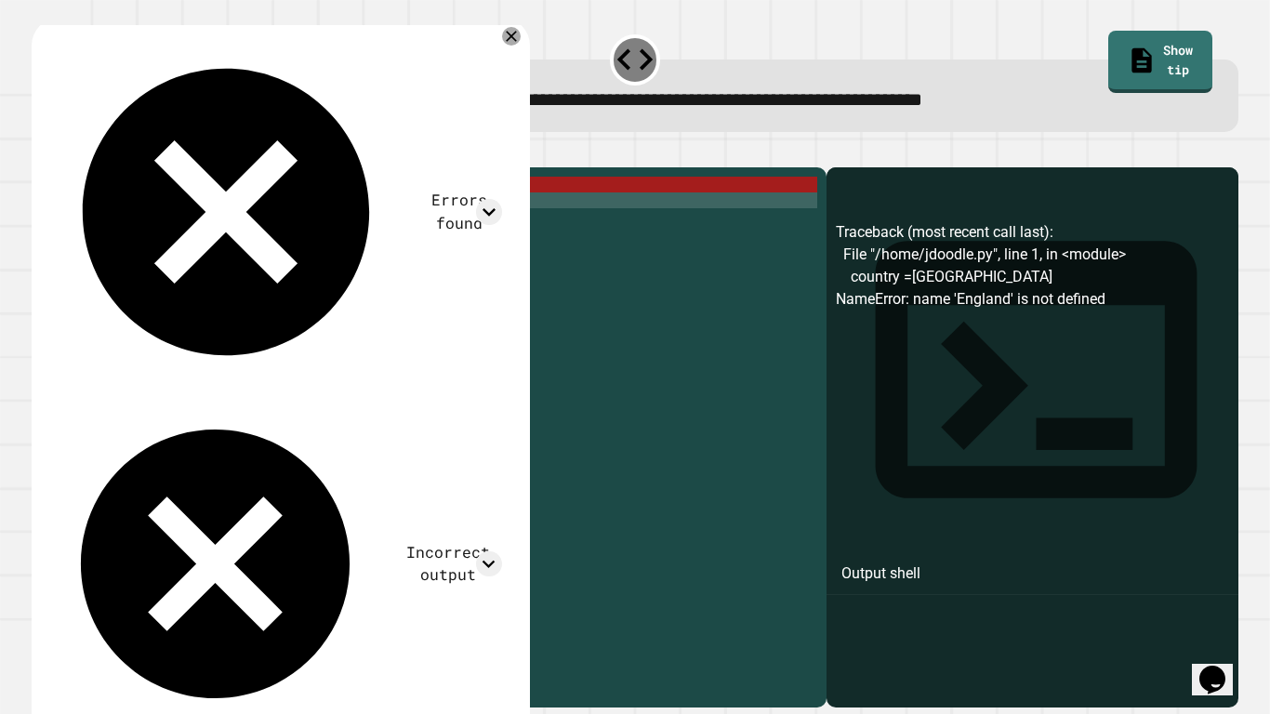
click at [186, 228] on div "country = England print ( "country" )" at bounding box center [443, 430] width 747 height 506
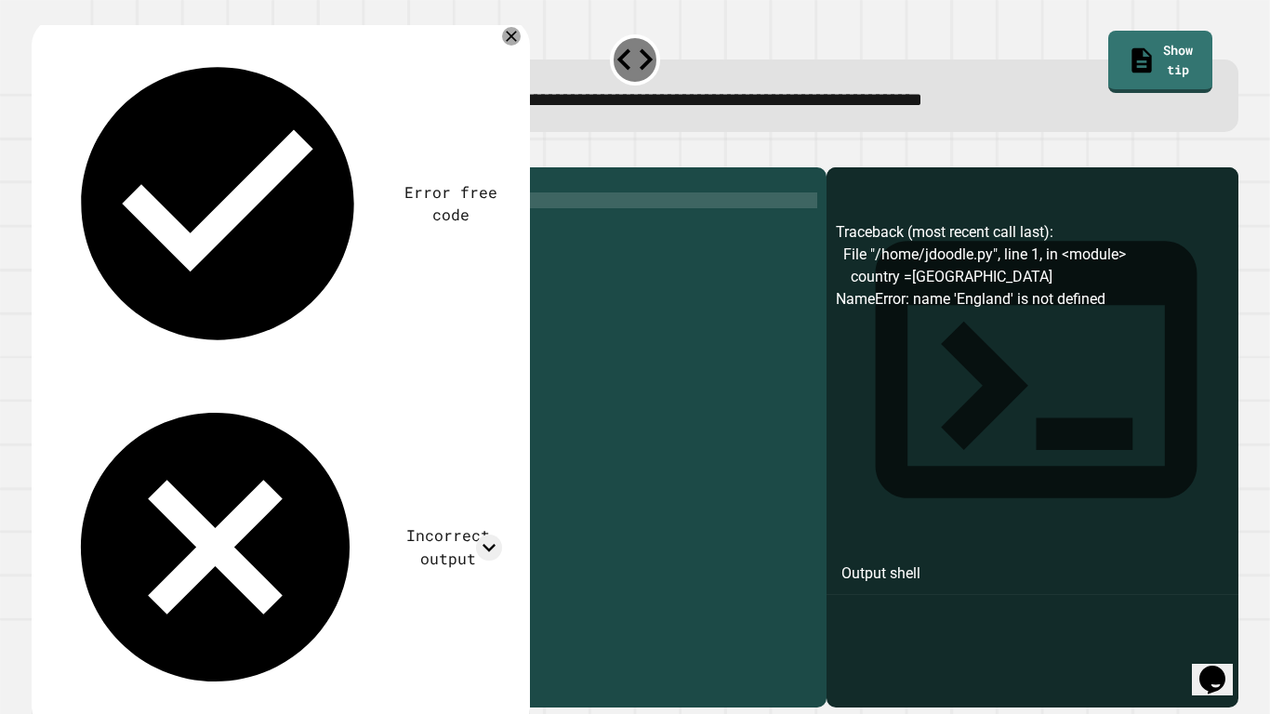
scroll to position [0, 12]
click at [112, 230] on div "country = England print ( country )" at bounding box center [443, 430] width 747 height 506
click at [40, 167] on div at bounding box center [635, 156] width 1207 height 22
click at [41, 152] on icon "button" at bounding box center [41, 152] width 0 height 0
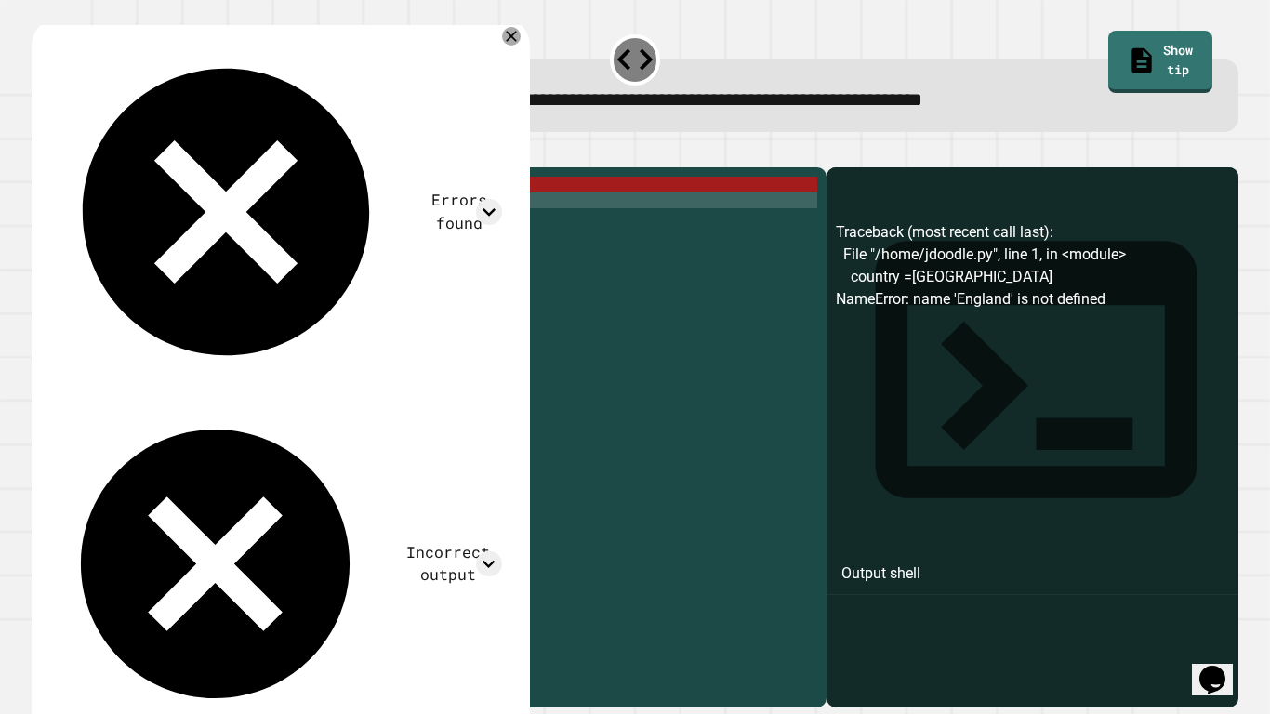
click at [136, 230] on div "country = England print ( str ) ( country )" at bounding box center [443, 430] width 747 height 506
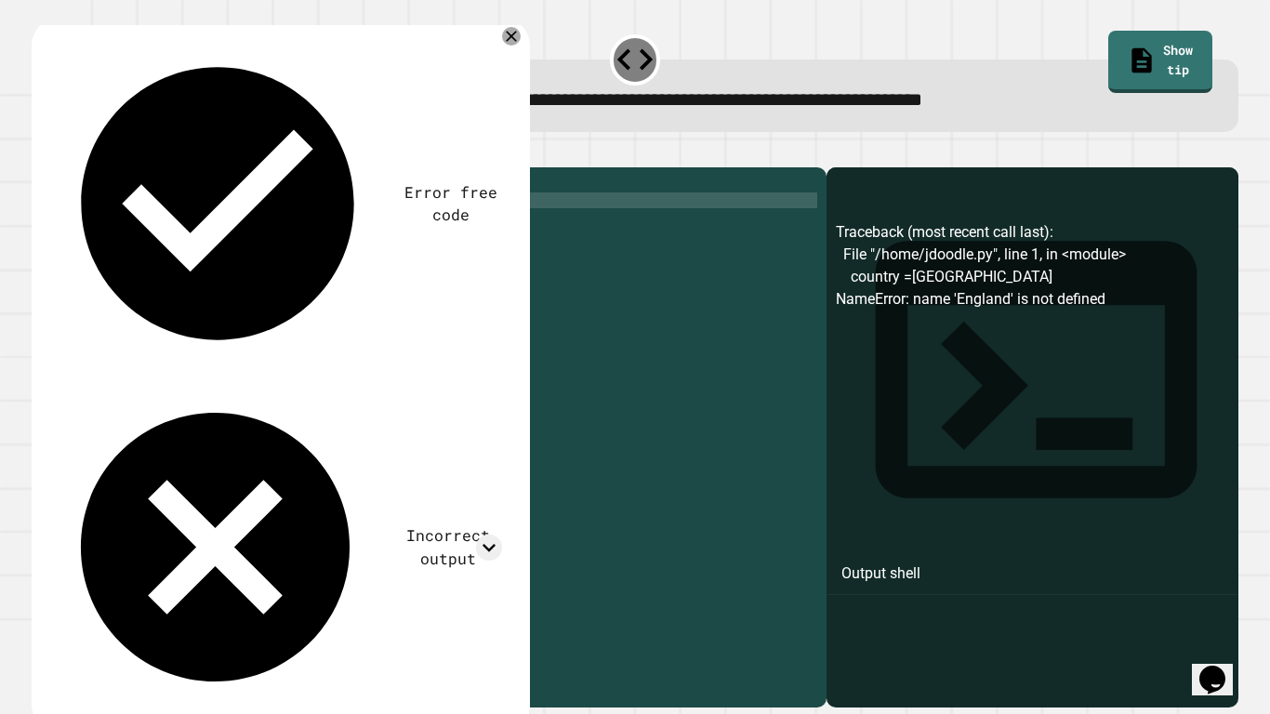
click at [41, 152] on icon "button" at bounding box center [41, 152] width 0 height 0
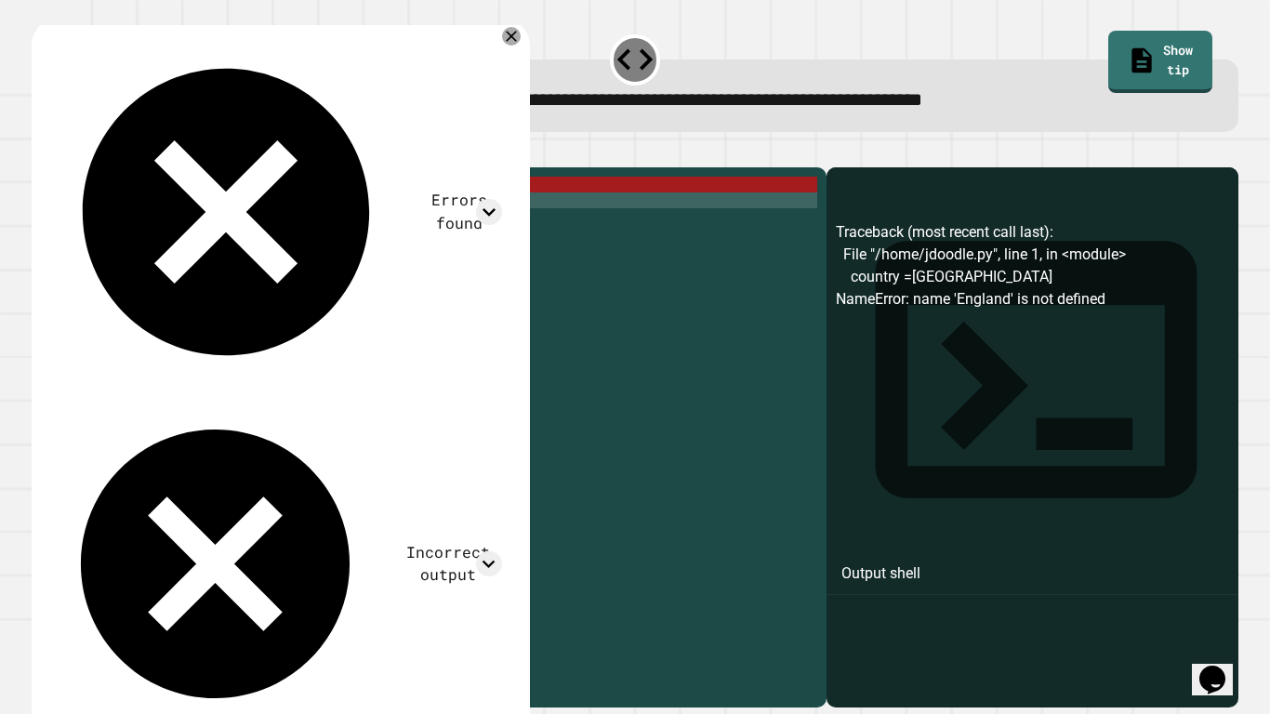
click at [133, 206] on div "country = England print ( country )" at bounding box center [443, 430] width 747 height 506
type textarea "**********"
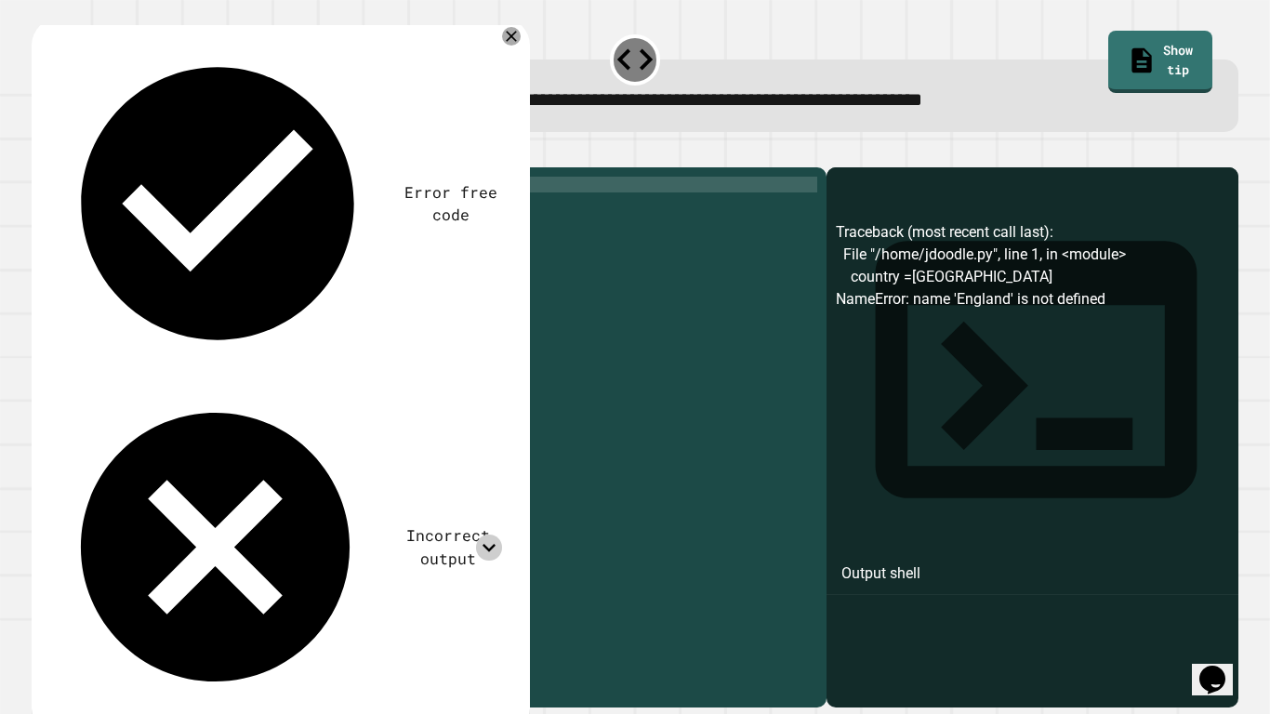
click at [482, 544] on icon at bounding box center [488, 547] width 13 height 7
click at [478, 534] on icon at bounding box center [488, 546] width 25 height 25
click at [1131, 46] on icon at bounding box center [1141, 59] width 20 height 26
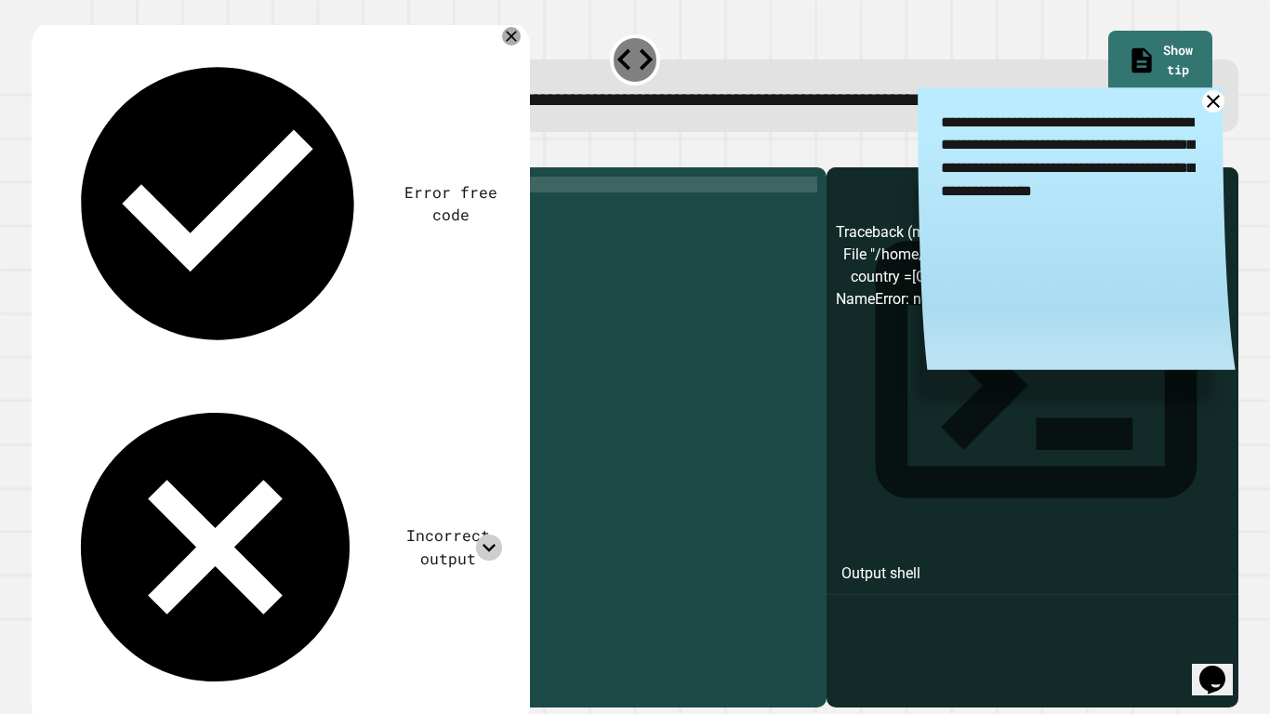
click at [1214, 112] on link at bounding box center [1212, 101] width 23 height 23
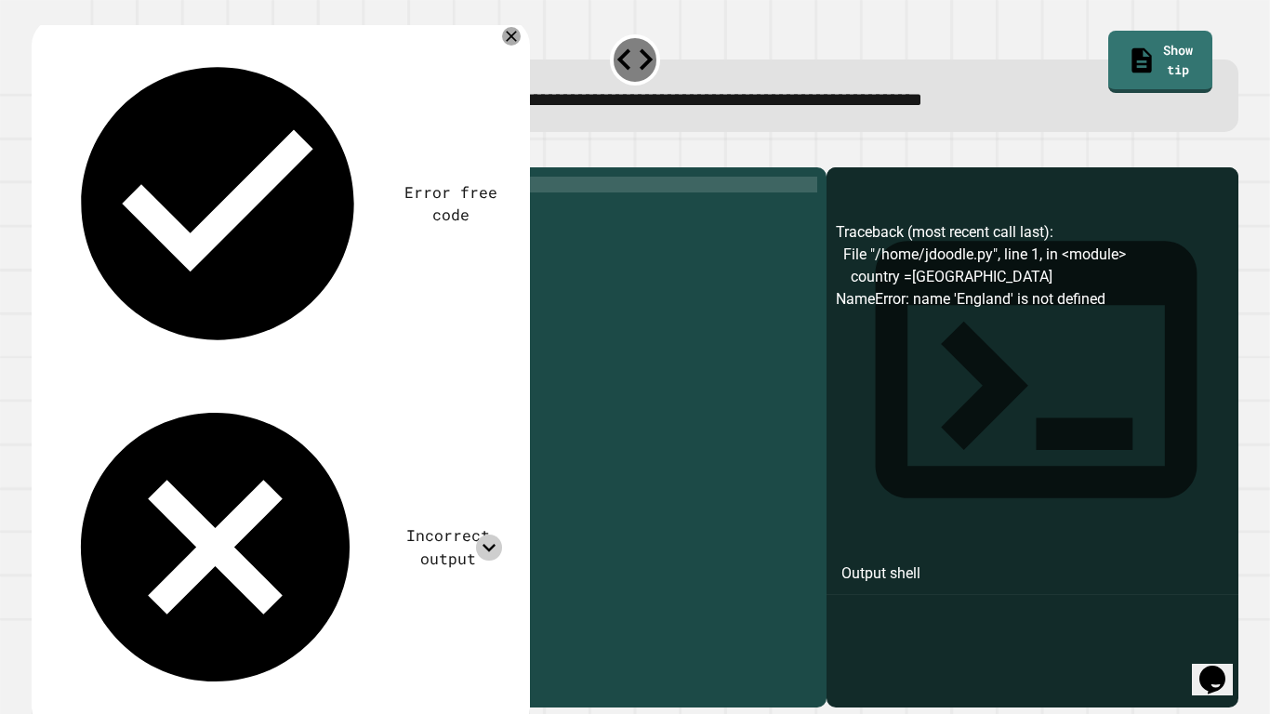
click at [126, 214] on div "country = England print ( country )" at bounding box center [443, 430] width 747 height 506
click at [133, 213] on div "country = England print ( country )" at bounding box center [443, 430] width 747 height 506
click at [482, 544] on icon at bounding box center [488, 547] width 13 height 7
click at [482, 543] on icon at bounding box center [488, 546] width 13 height 7
click at [482, 544] on icon at bounding box center [488, 547] width 13 height 7
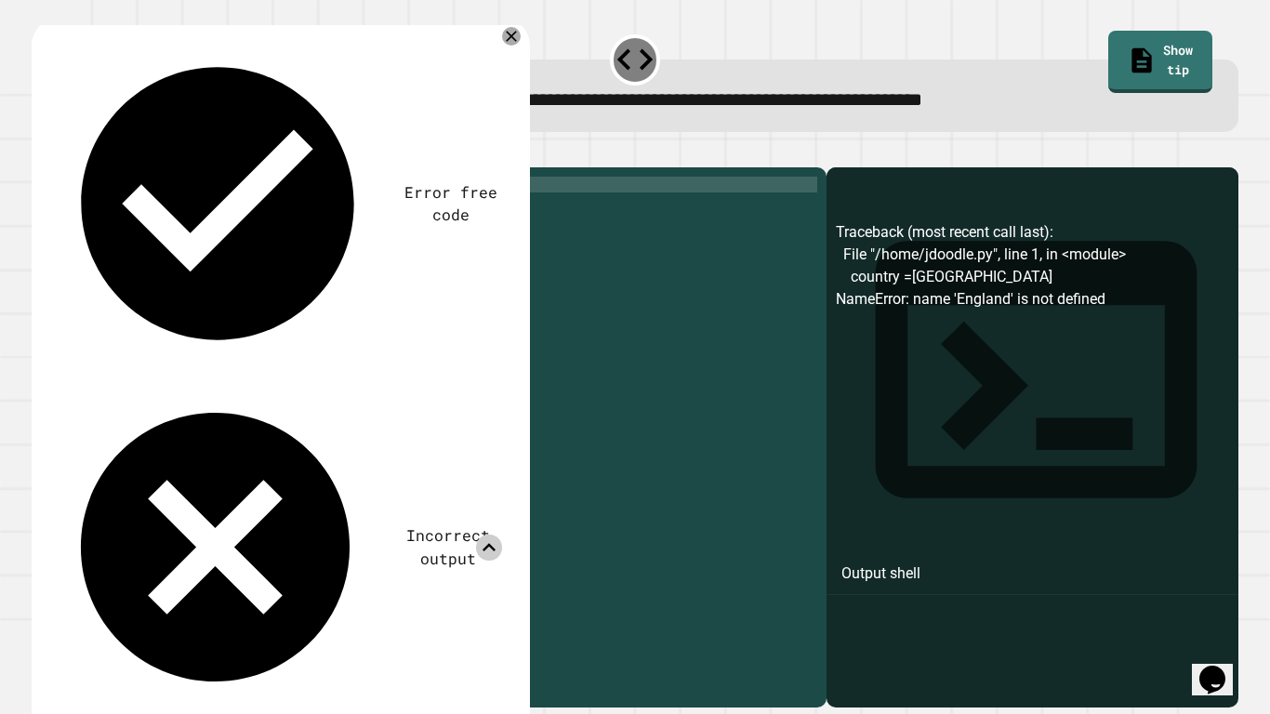
click at [482, 543] on icon at bounding box center [488, 546] width 13 height 7
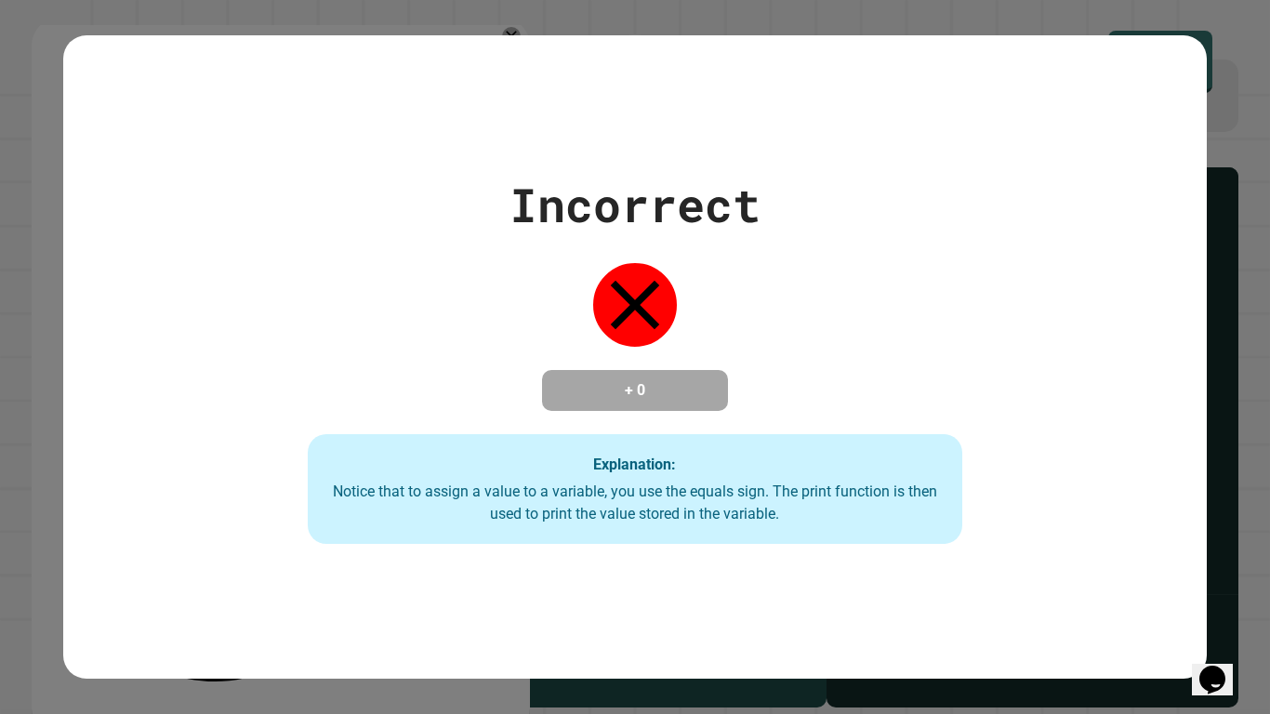
click at [1227, 556] on icon "Opens Chat This icon Opens the chat window." at bounding box center [1212, 680] width 30 height 30
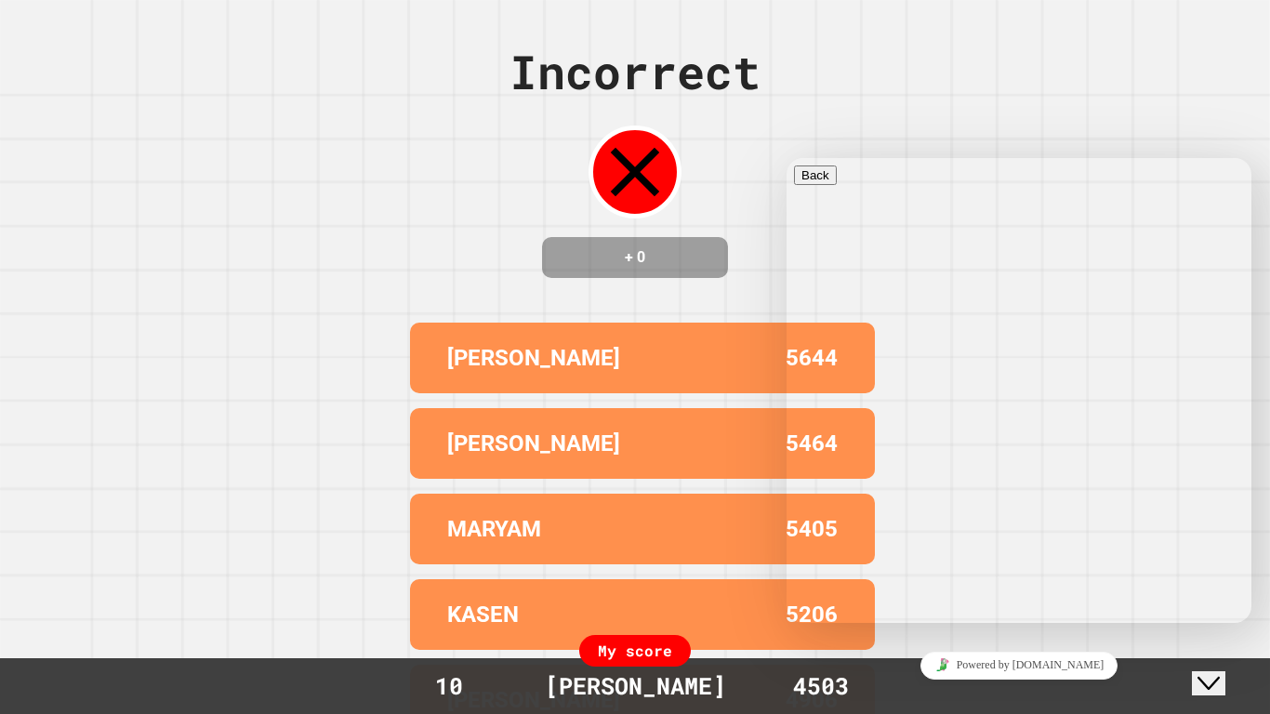
click at [1220, 556] on div "Close Chat This icon closes the chat window." at bounding box center [1208, 683] width 22 height 22
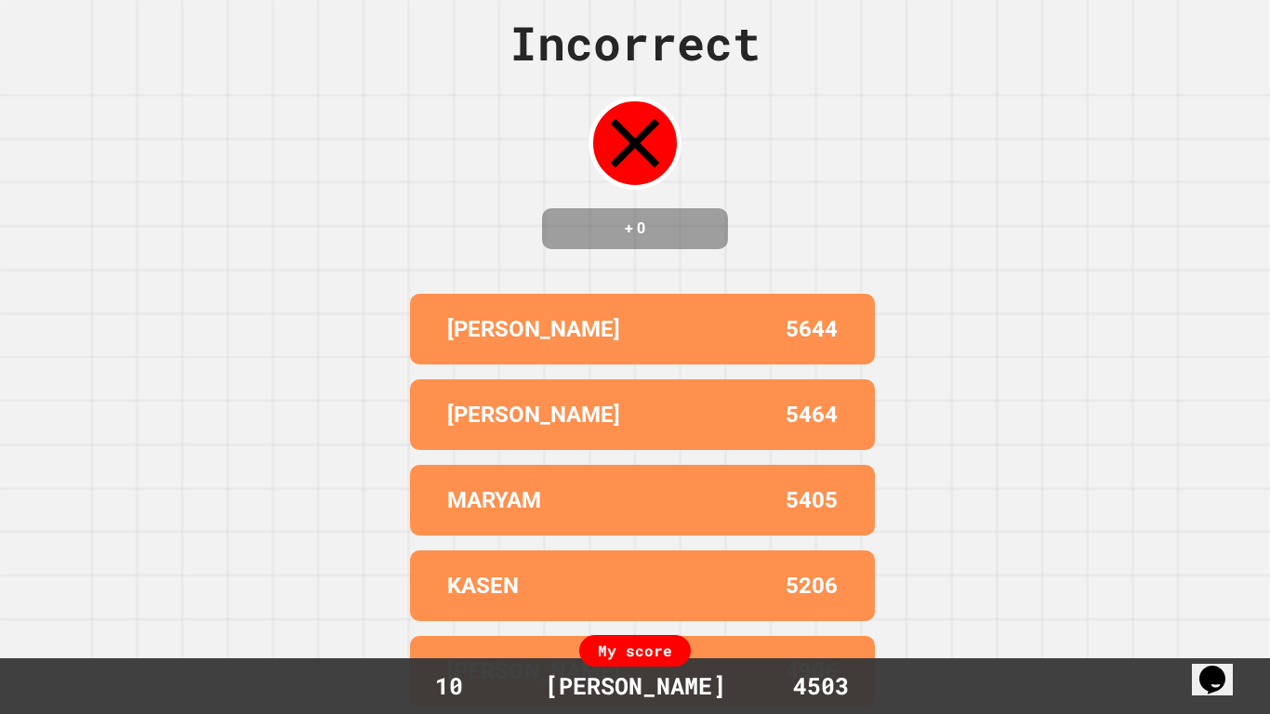
scroll to position [0, 0]
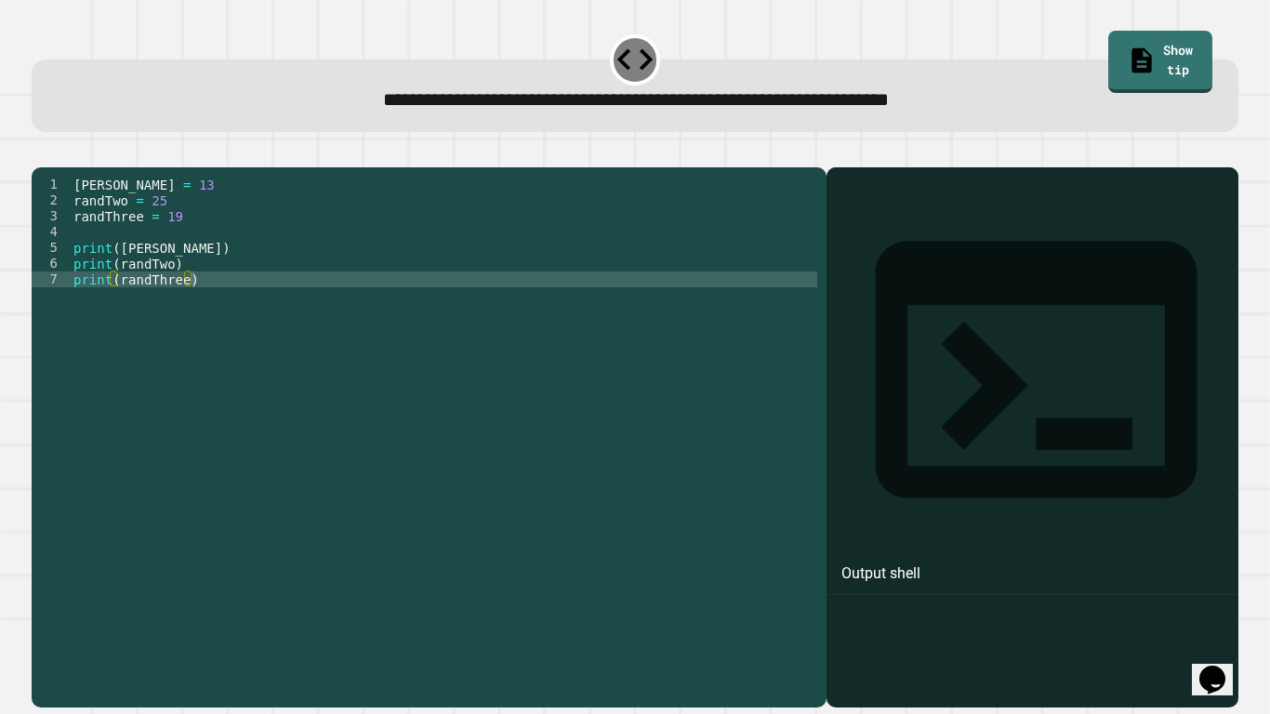
click at [125, 225] on div "[PERSON_NAME] = 13 randTwo = 25 randThree = 19 print ( [PERSON_NAME] ) print ( …" at bounding box center [443, 430] width 747 height 506
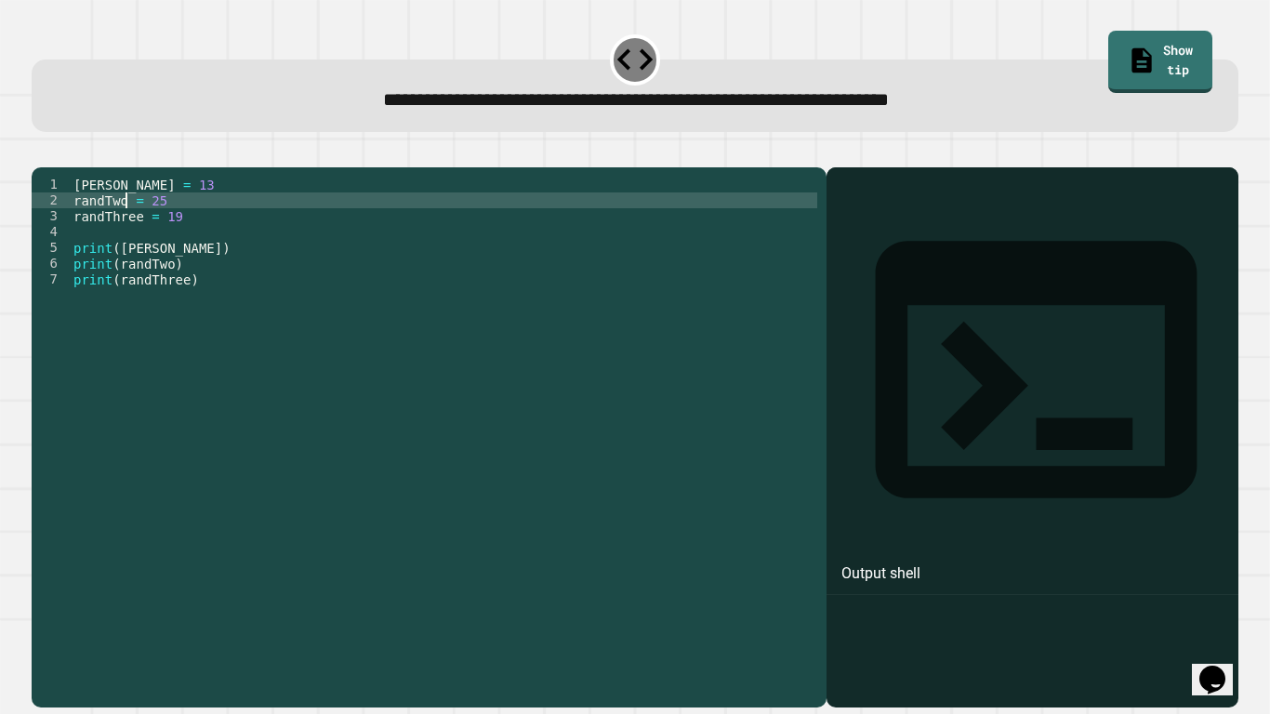
click at [163, 226] on div "[PERSON_NAME] = 13 randTwo = 25 randThree = 19 print ( [PERSON_NAME] ) print ( …" at bounding box center [443, 430] width 747 height 506
type textarea "**********"
click at [41, 152] on icon "button" at bounding box center [41, 152] width 0 height 0
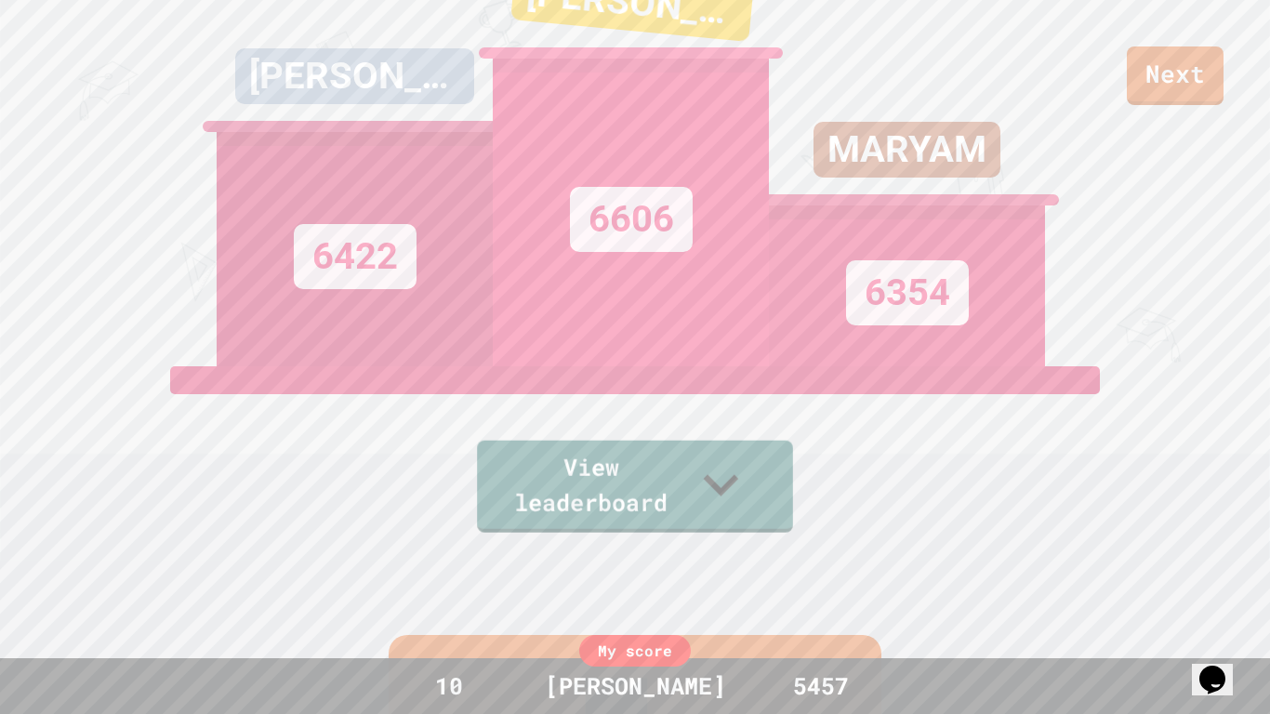
scroll to position [0, 0]
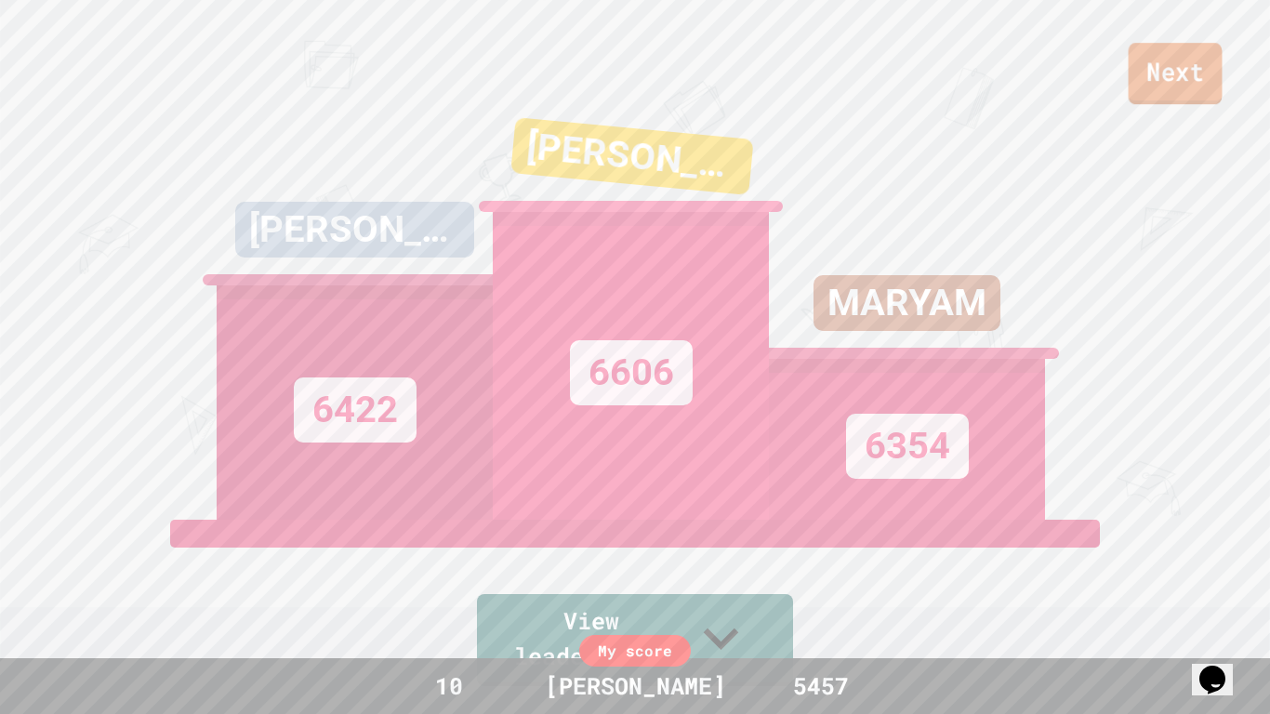
click at [1161, 99] on link "Next" at bounding box center [1175, 73] width 94 height 61
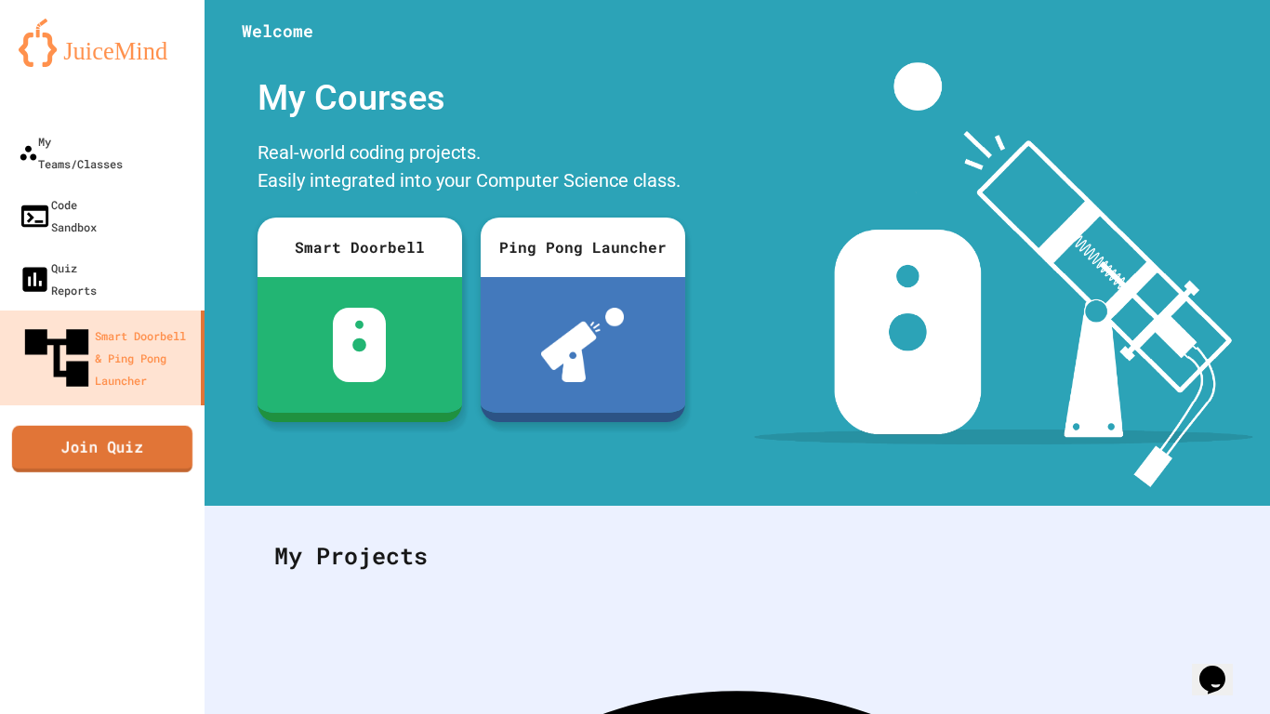
click at [132, 425] on link "Join Quiz" at bounding box center [102, 448] width 180 height 46
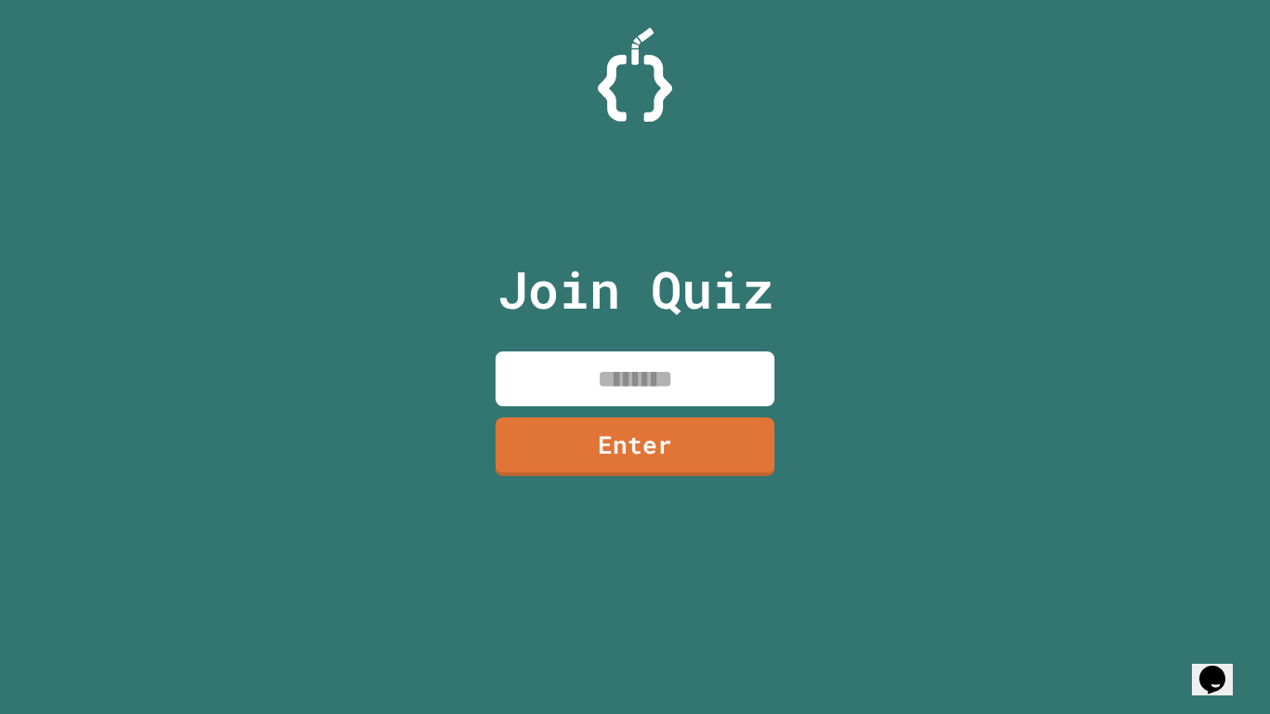
click at [613, 391] on input at bounding box center [634, 378] width 279 height 55
type input "********"
click at [648, 479] on div "Join Quiz ******** Enter" at bounding box center [635, 356] width 313 height 621
click at [668, 463] on link "Enter" at bounding box center [635, 444] width 270 height 61
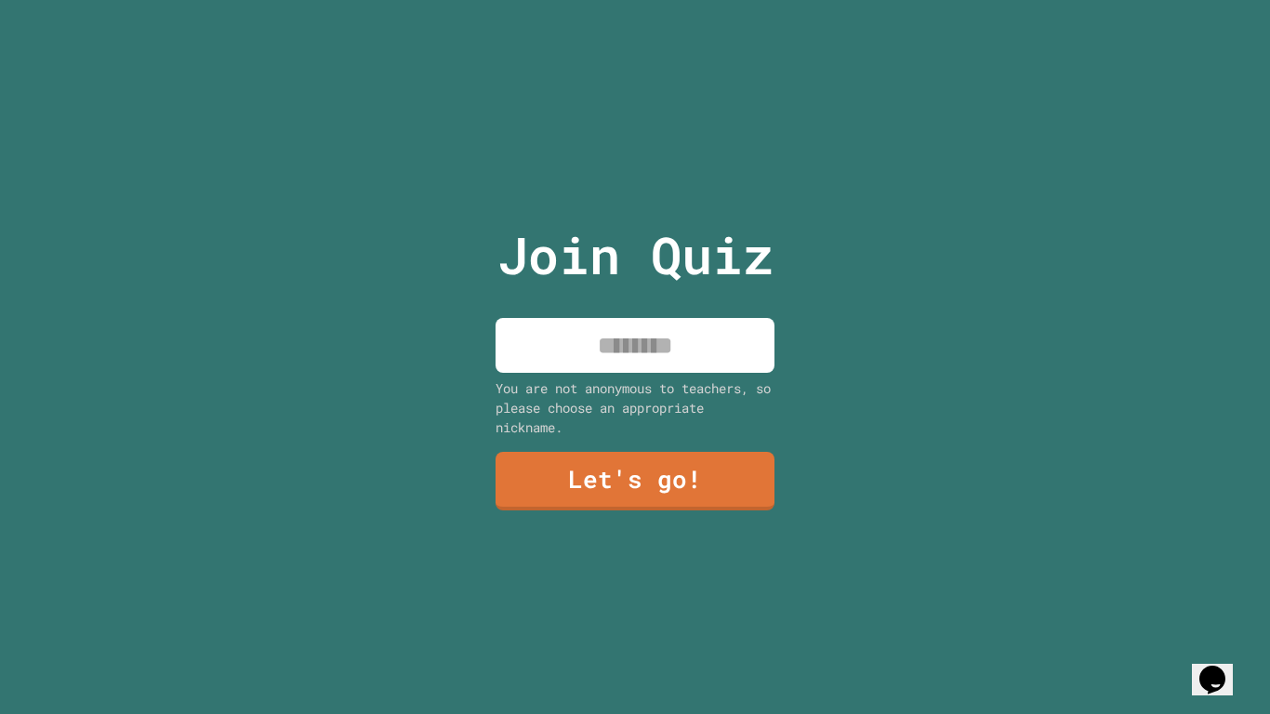
click at [693, 335] on input at bounding box center [634, 345] width 279 height 55
type input "*"
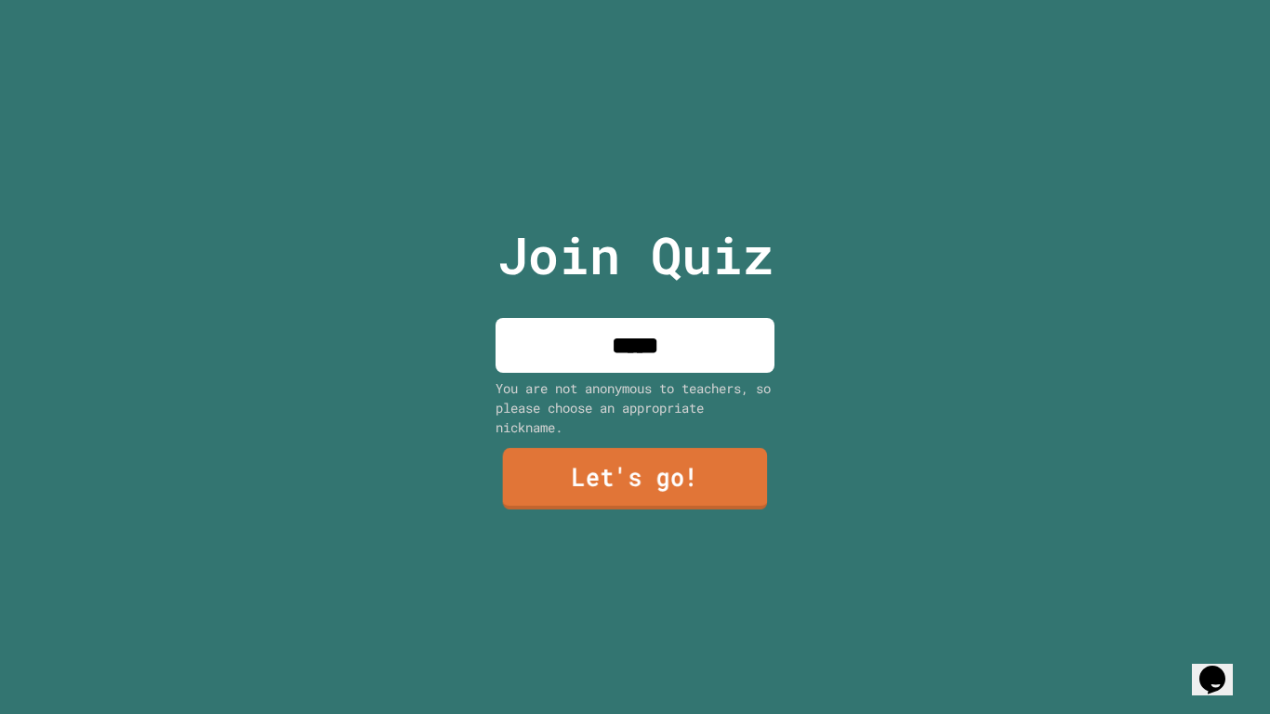
type input "*****"
click at [666, 472] on link "Let's go!" at bounding box center [635, 478] width 265 height 61
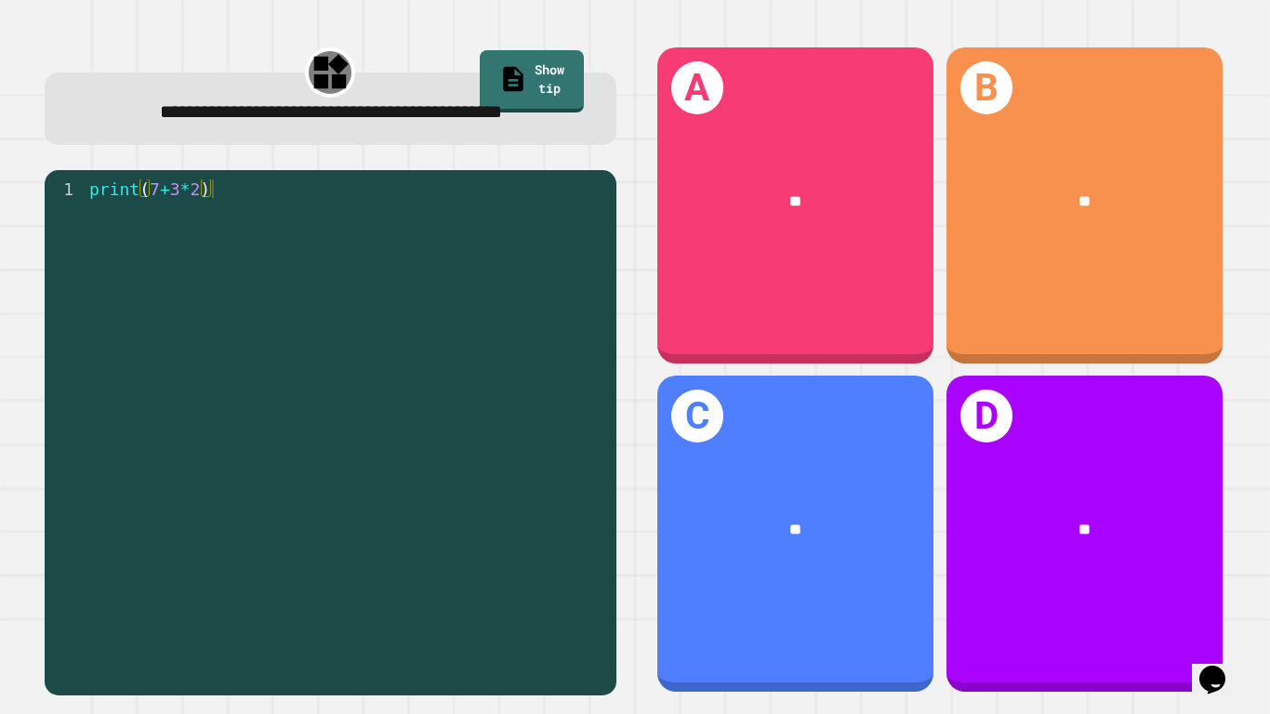
click at [347, 230] on div "print ( 7 + 3 * 2 )" at bounding box center [346, 430] width 521 height 502
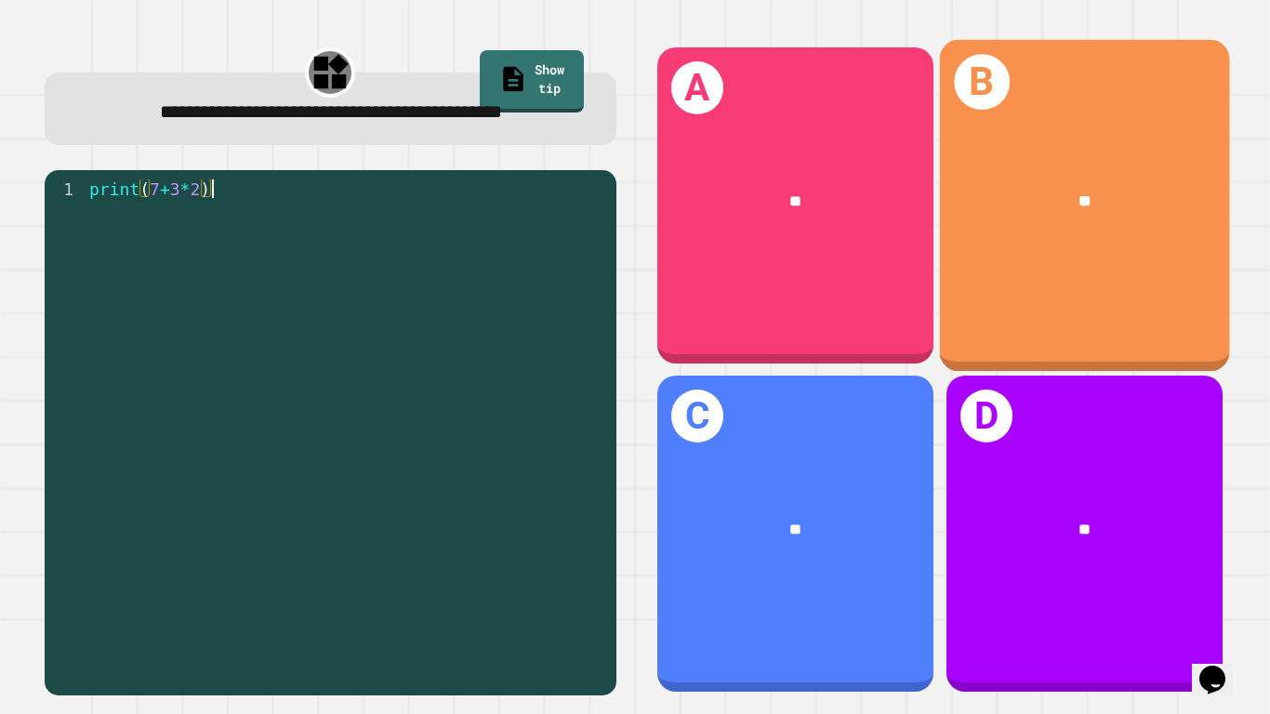
click at [1176, 294] on div "B **" at bounding box center [1084, 205] width 290 height 332
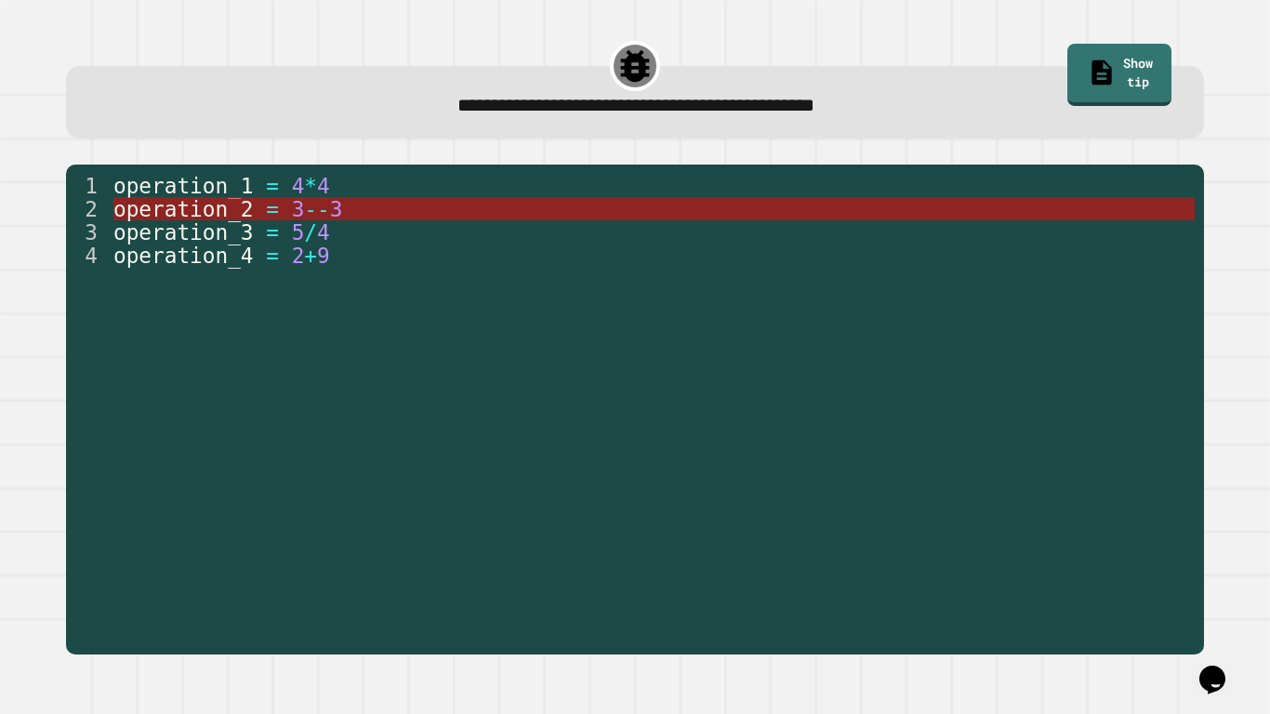
click at [339, 204] on span "3" at bounding box center [336, 209] width 13 height 24
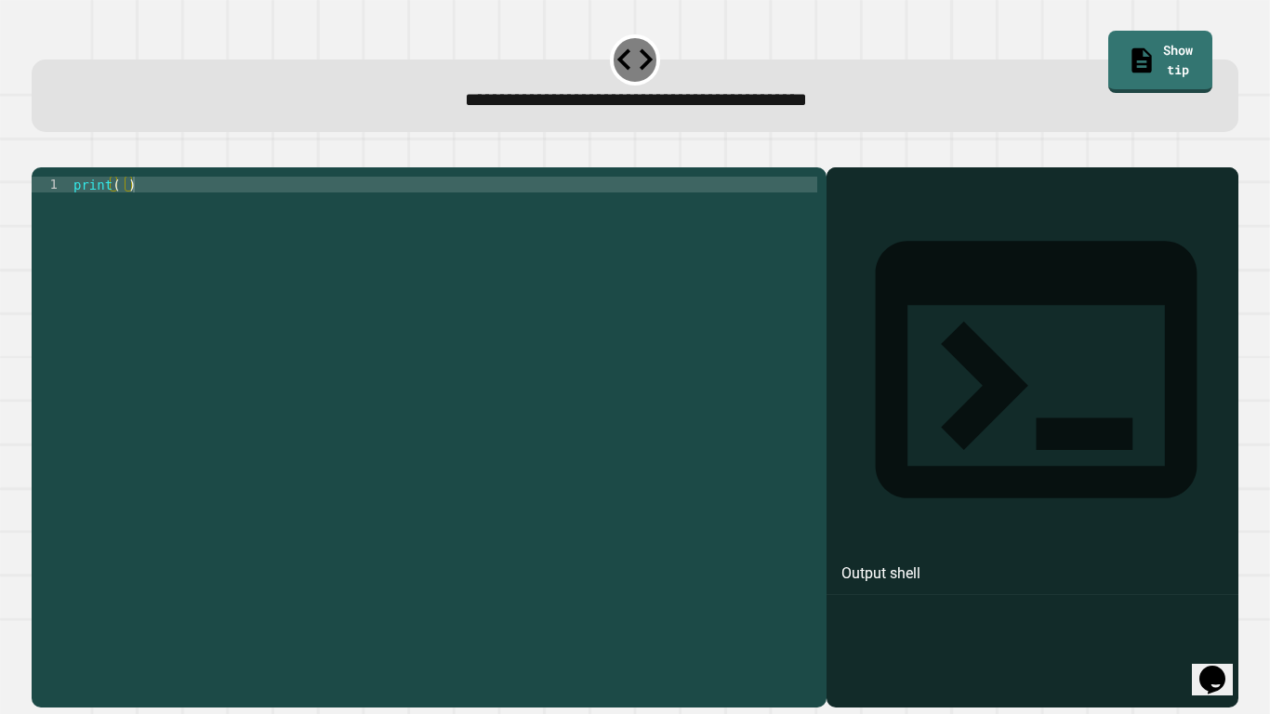
click at [120, 216] on div "print ( )" at bounding box center [443, 430] width 747 height 506
type textarea "**********"
click at [41, 152] on icon "button" at bounding box center [41, 152] width 0 height 0
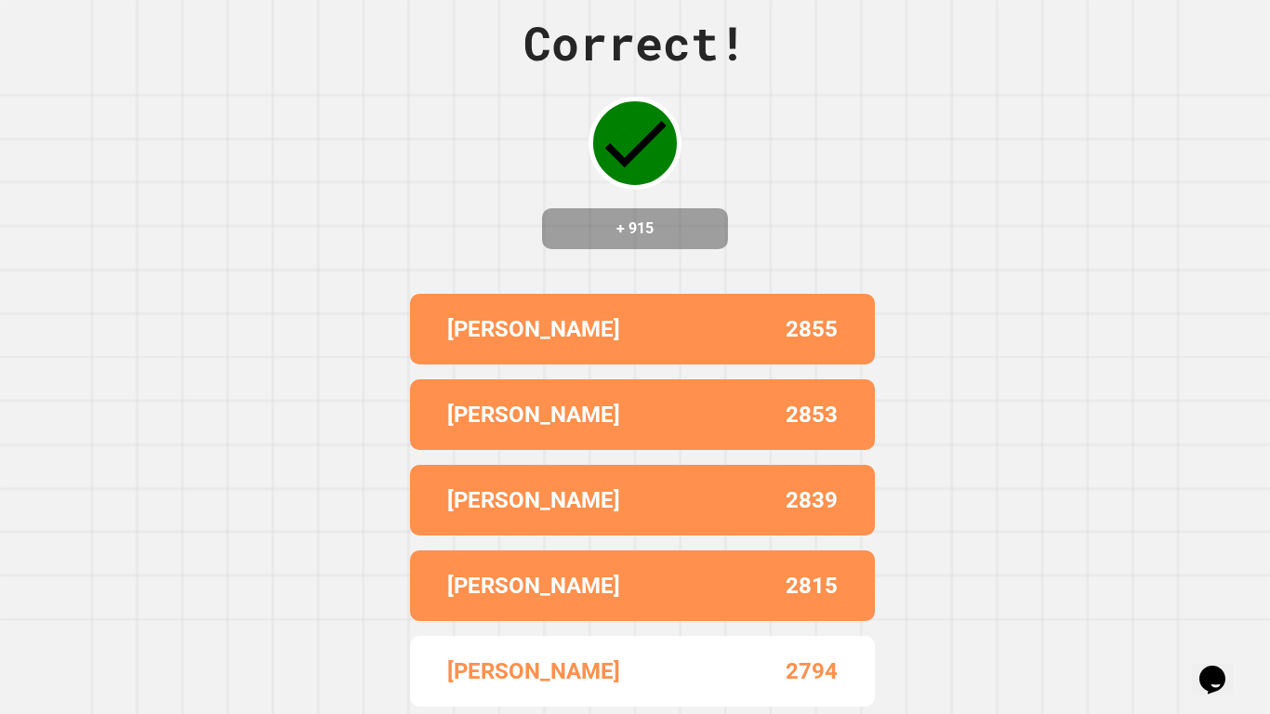
scroll to position [0, 0]
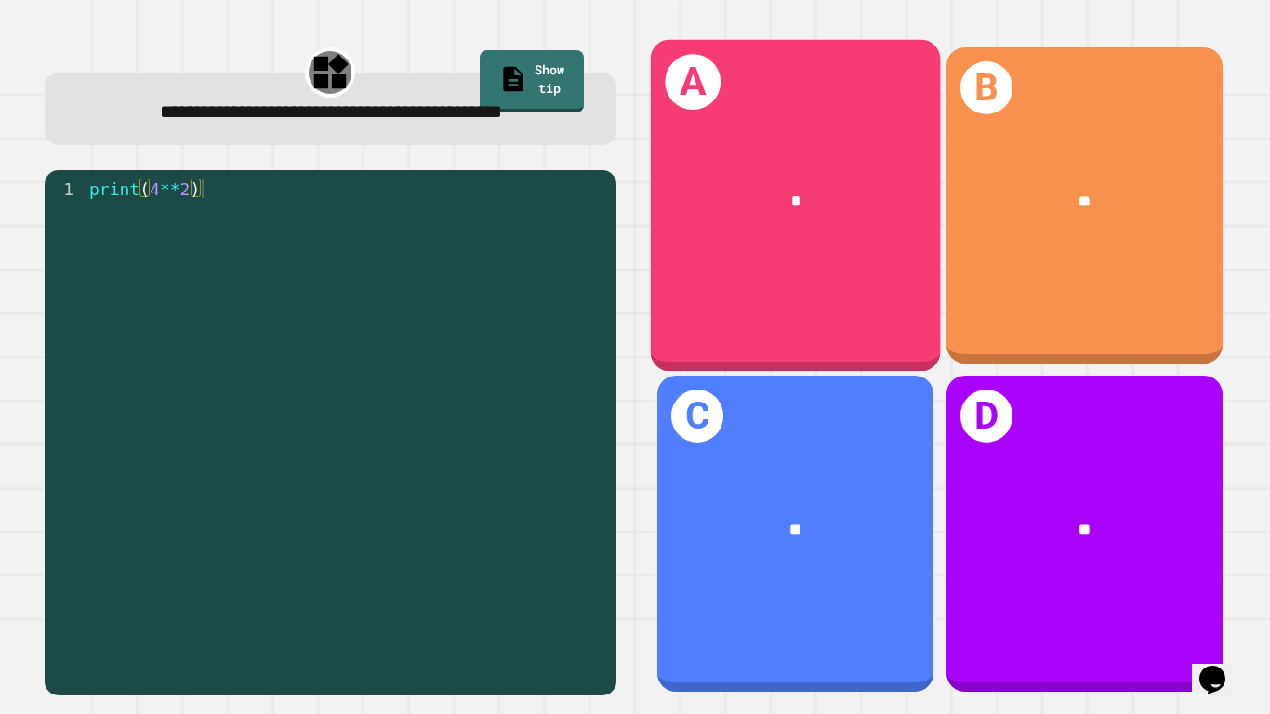
click at [757, 323] on div "A *" at bounding box center [795, 205] width 290 height 332
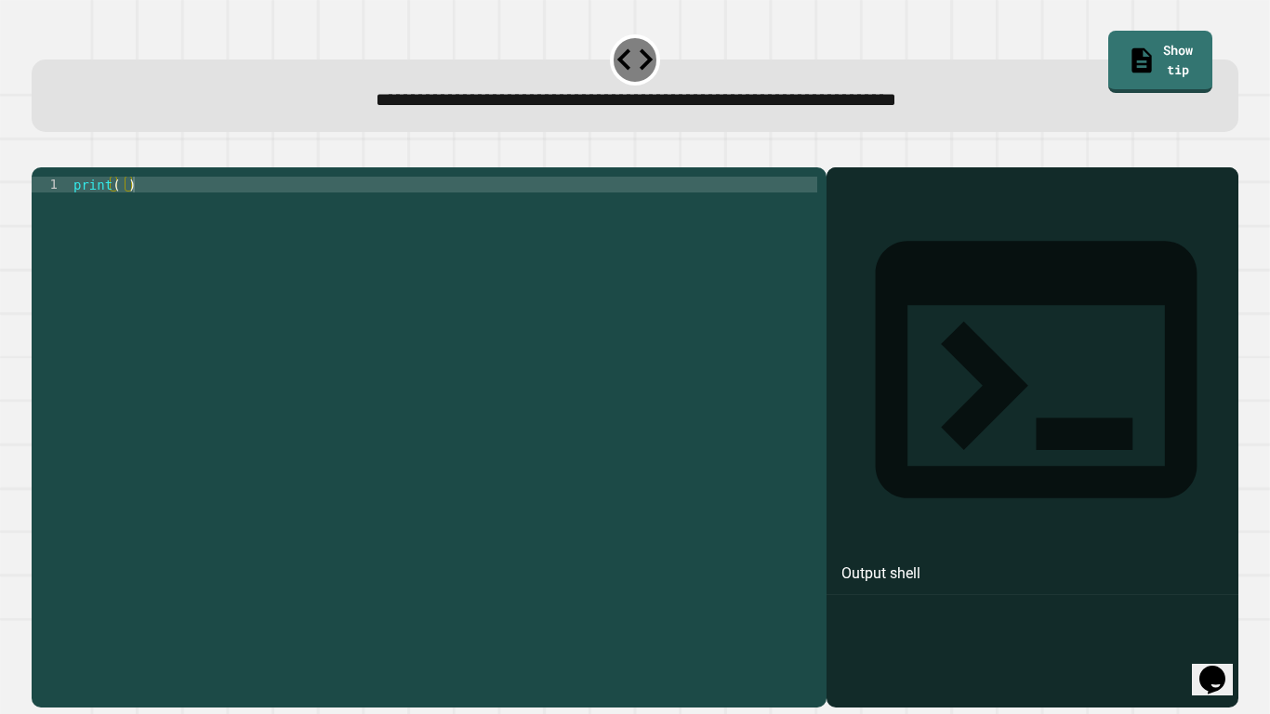
click at [120, 213] on div "print ( )" at bounding box center [443, 430] width 747 height 506
type textarea "**********"
click at [41, 152] on icon "button" at bounding box center [41, 152] width 0 height 0
click at [125, 216] on div "print ( )" at bounding box center [443, 430] width 747 height 506
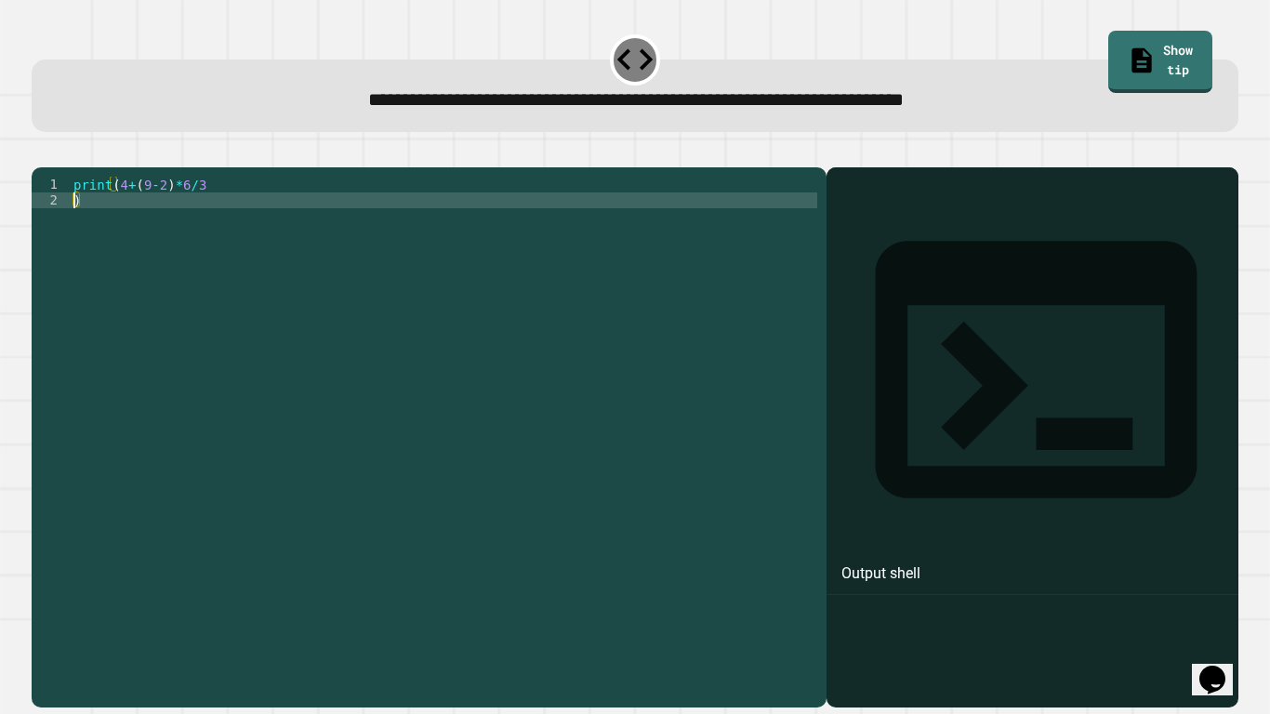
scroll to position [0, 0]
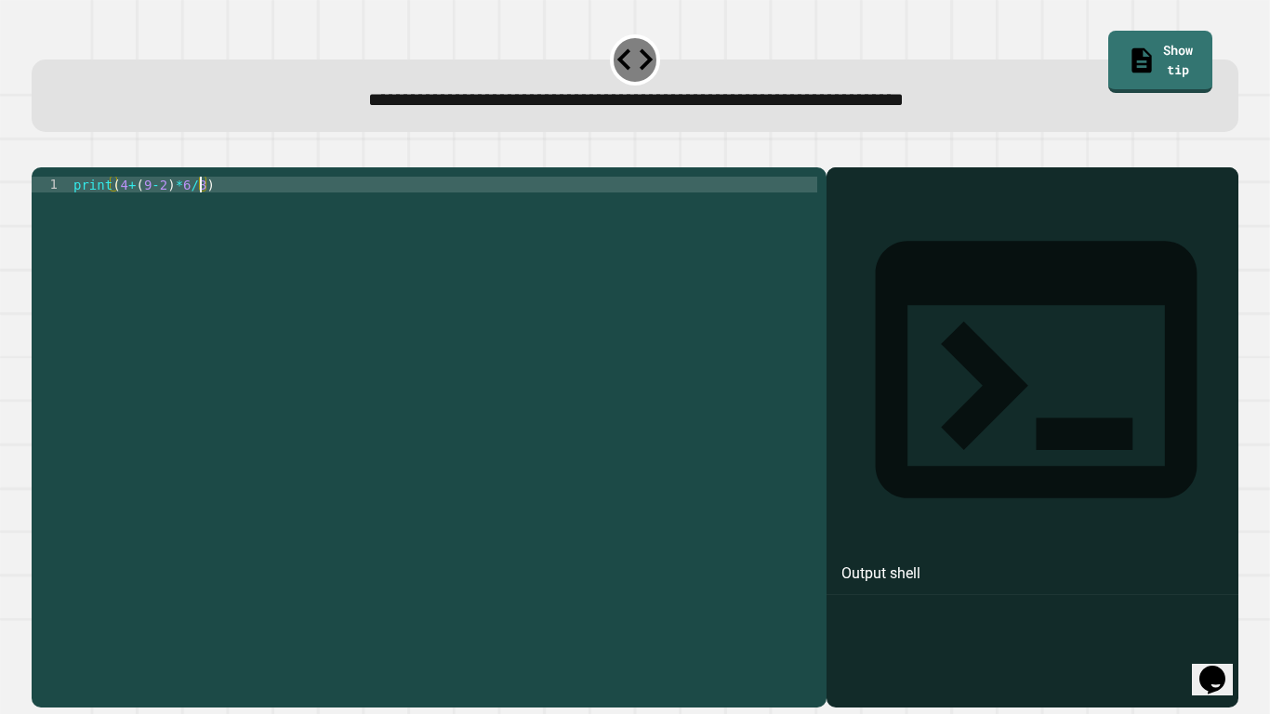
type textarea "**********"
click at [41, 152] on icon "button" at bounding box center [41, 152] width 0 height 0
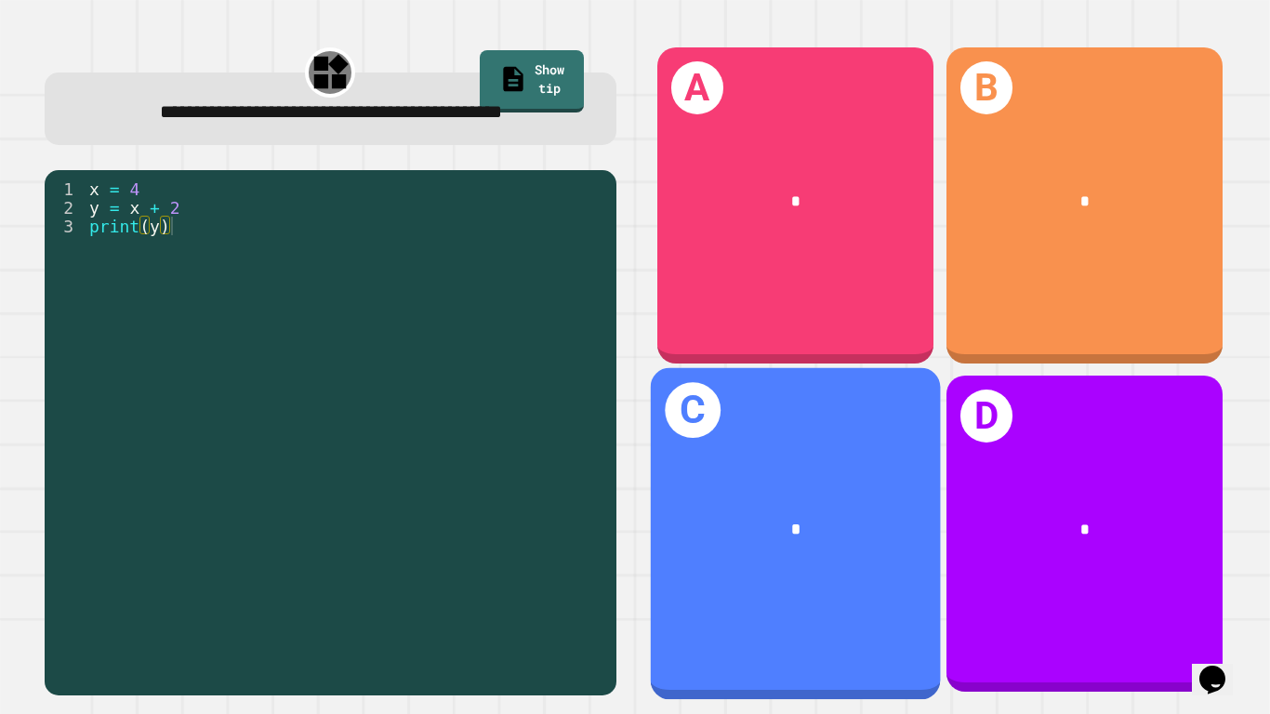
click at [763, 556] on div "*" at bounding box center [795, 529] width 290 height 88
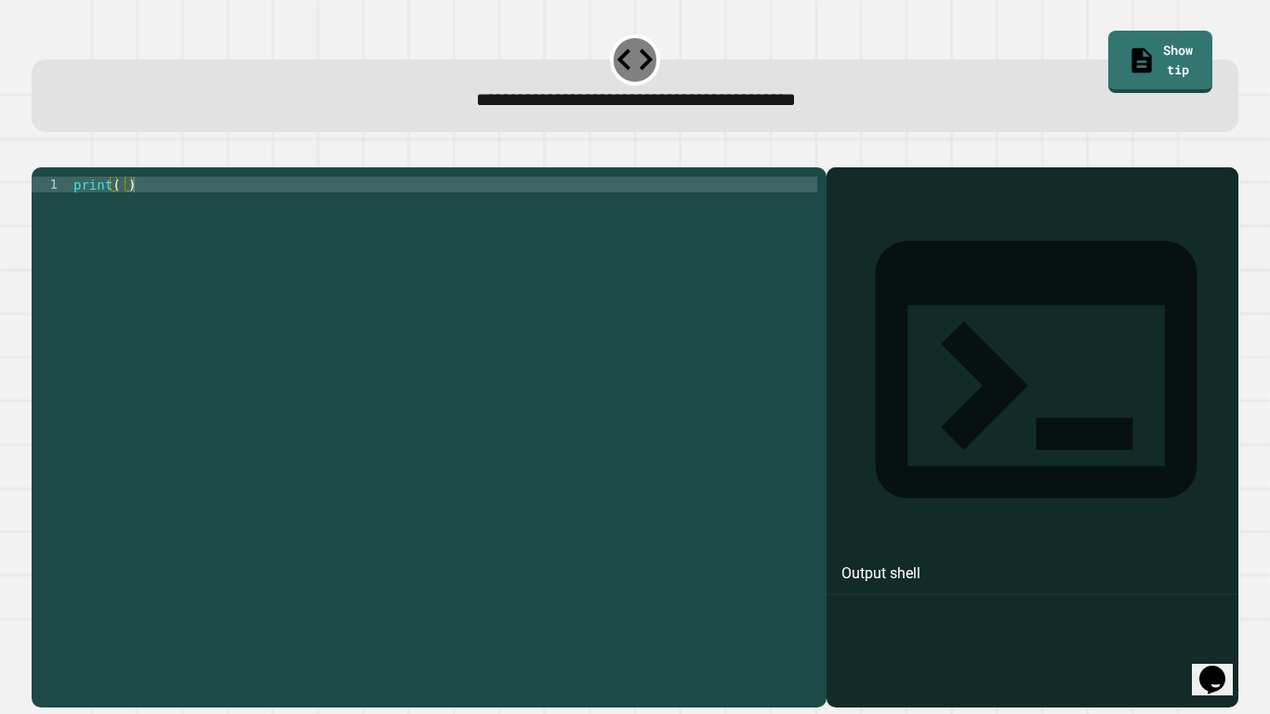
click at [124, 209] on div "print ( )" at bounding box center [443, 430] width 747 height 506
click at [41, 152] on icon "button" at bounding box center [41, 152] width 0 height 0
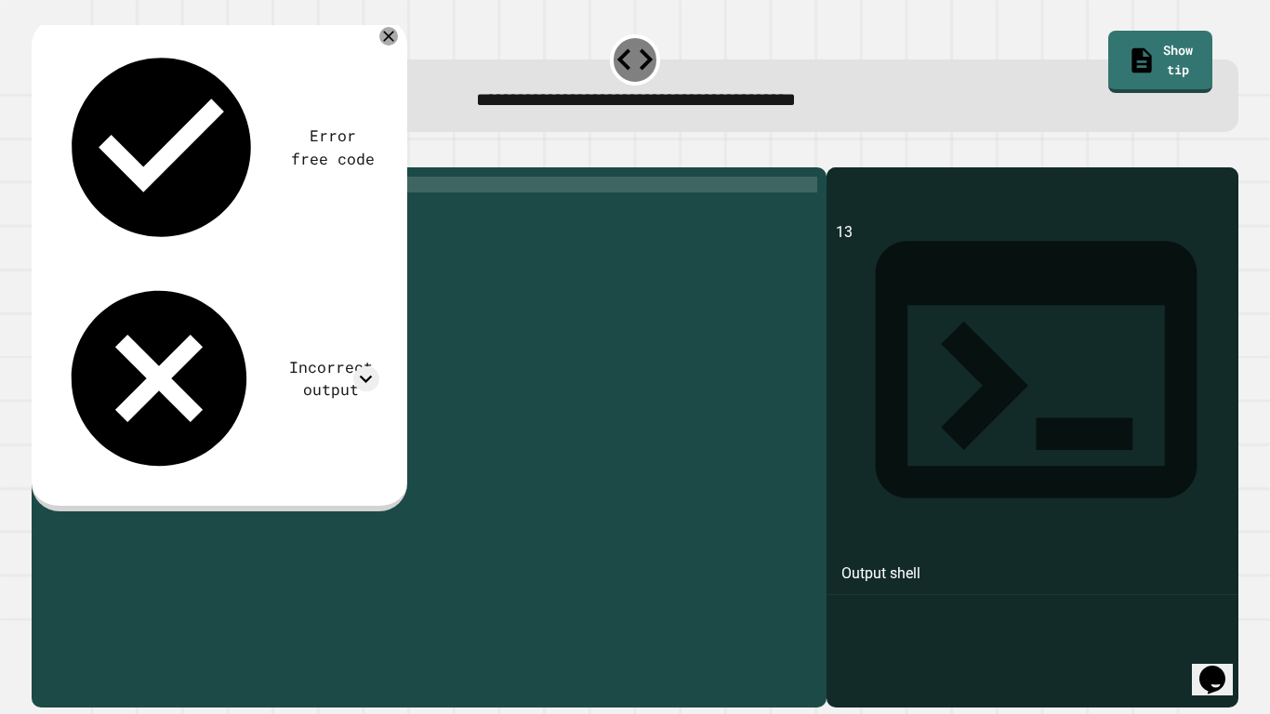
click at [139, 222] on div "print ( 13 )" at bounding box center [443, 430] width 747 height 506
type textarea "*"
click at [71, 132] on div "Error free code 13 Incorrect output Expected output 3 My output 13" at bounding box center [220, 265] width 376 height 494
click at [41, 152] on icon "button" at bounding box center [41, 152] width 0 height 0
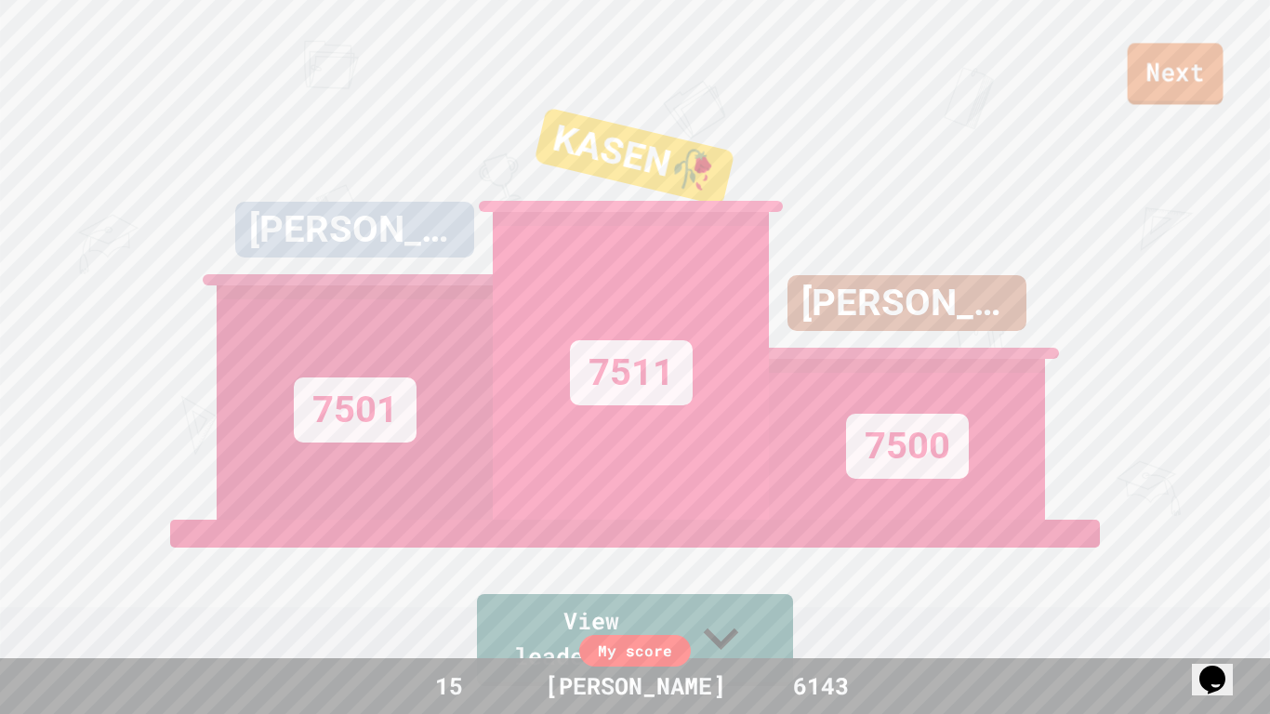
click at [1157, 72] on link "Next" at bounding box center [1176, 73] width 96 height 61
